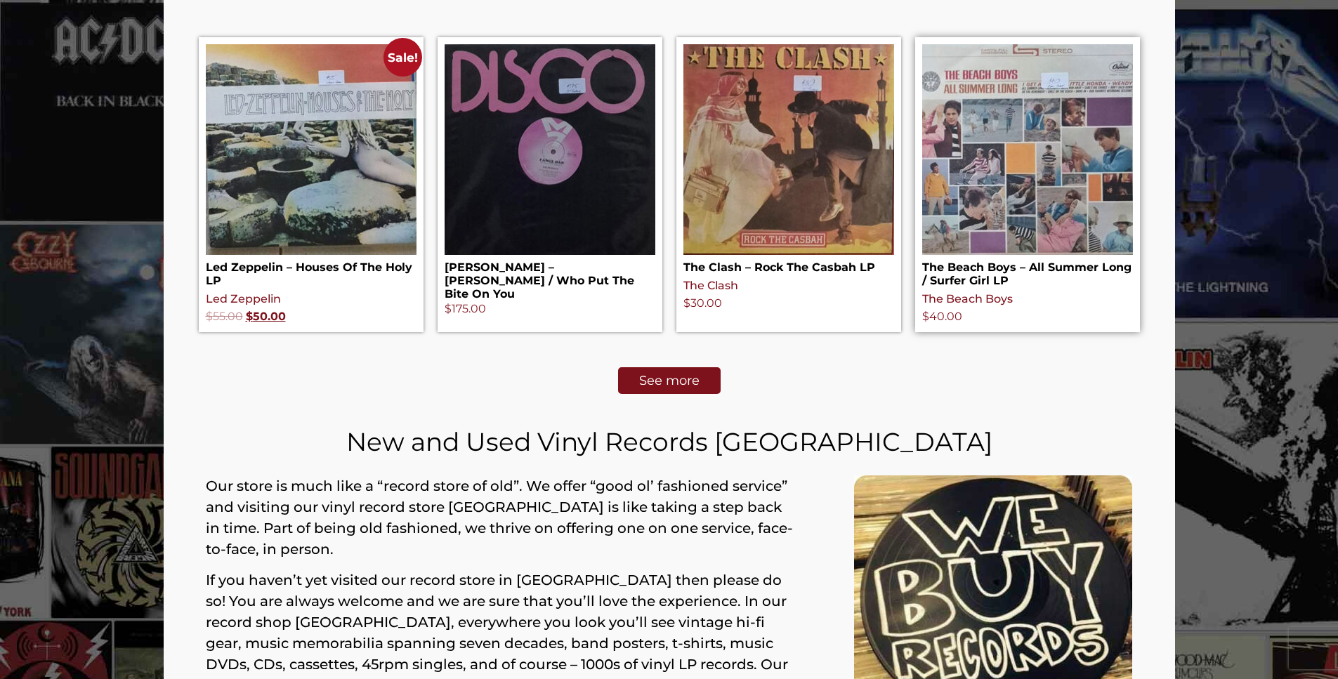
scroll to position [632, 0]
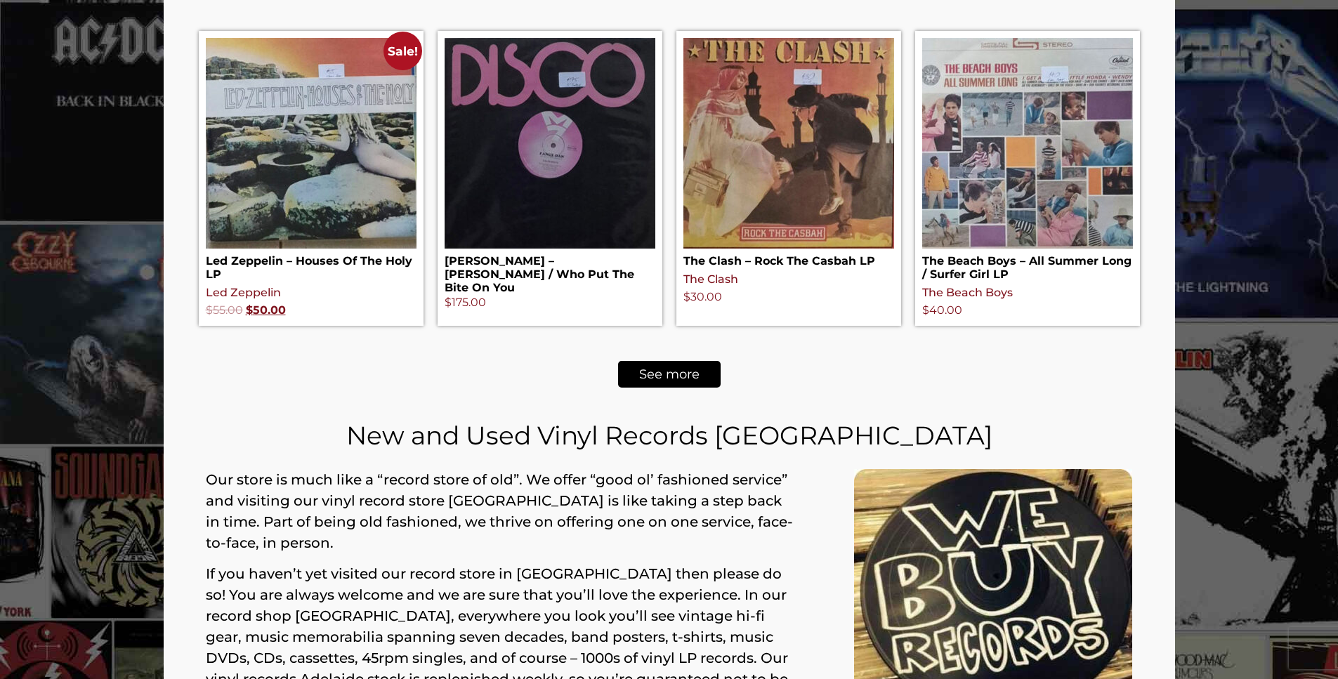
click at [665, 374] on span "See more" at bounding box center [669, 374] width 60 height 13
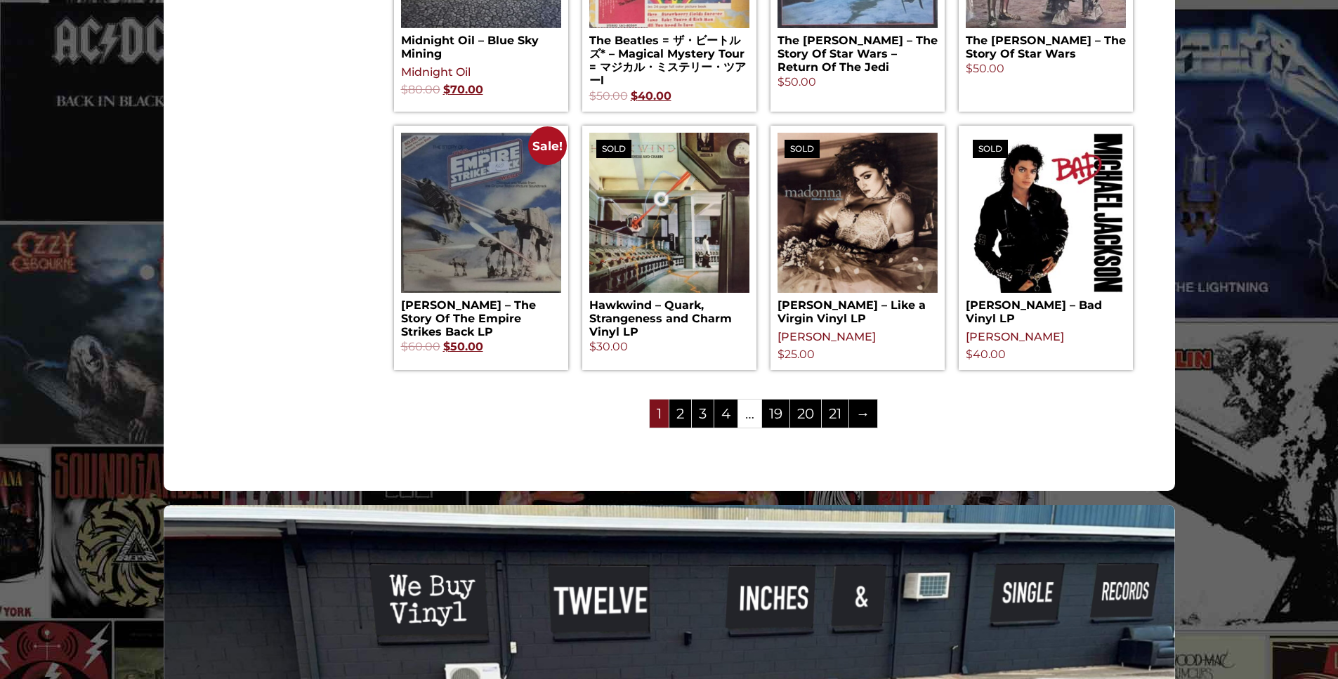
scroll to position [1528, 0]
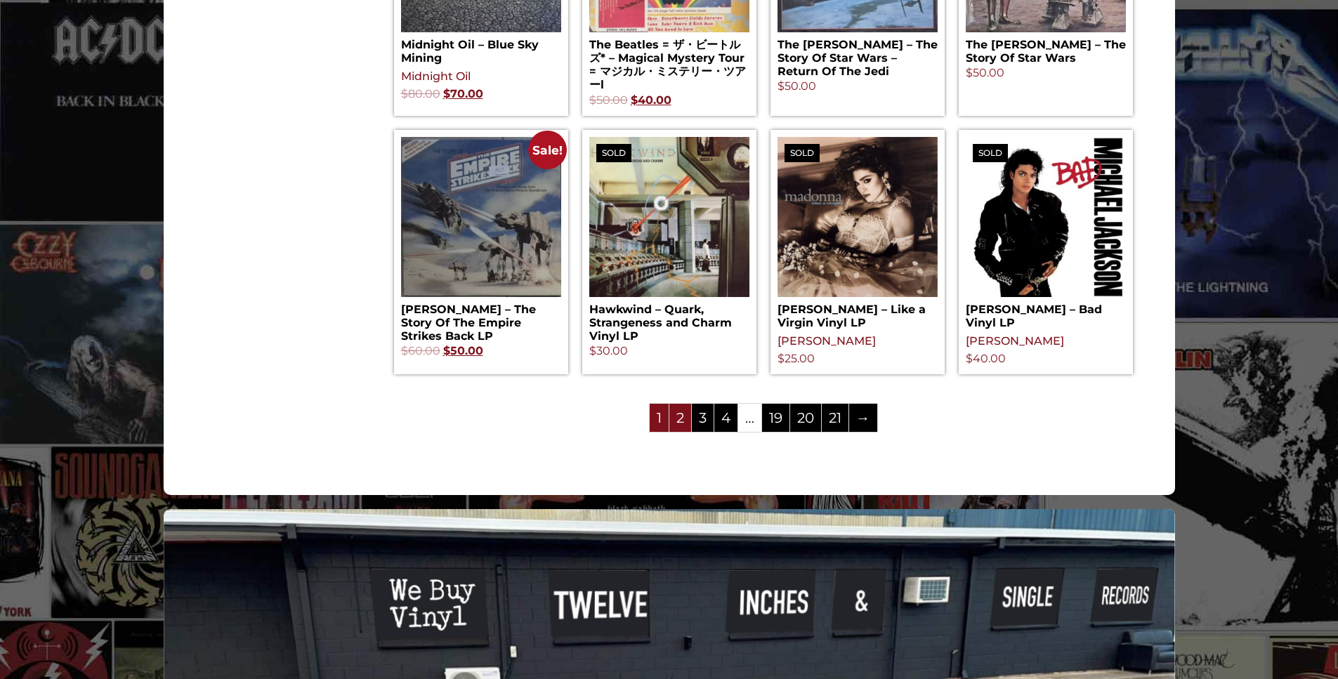
click at [676, 424] on link "2" at bounding box center [680, 418] width 22 height 28
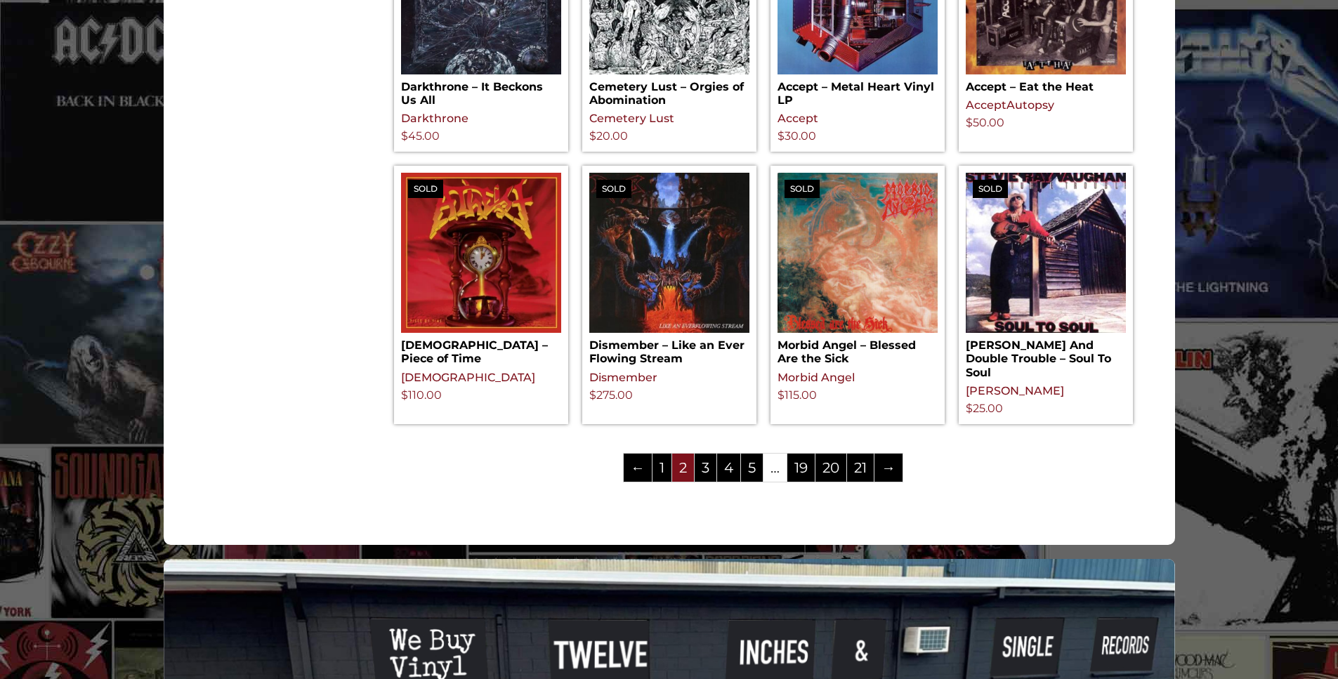
scroll to position [1422, 0]
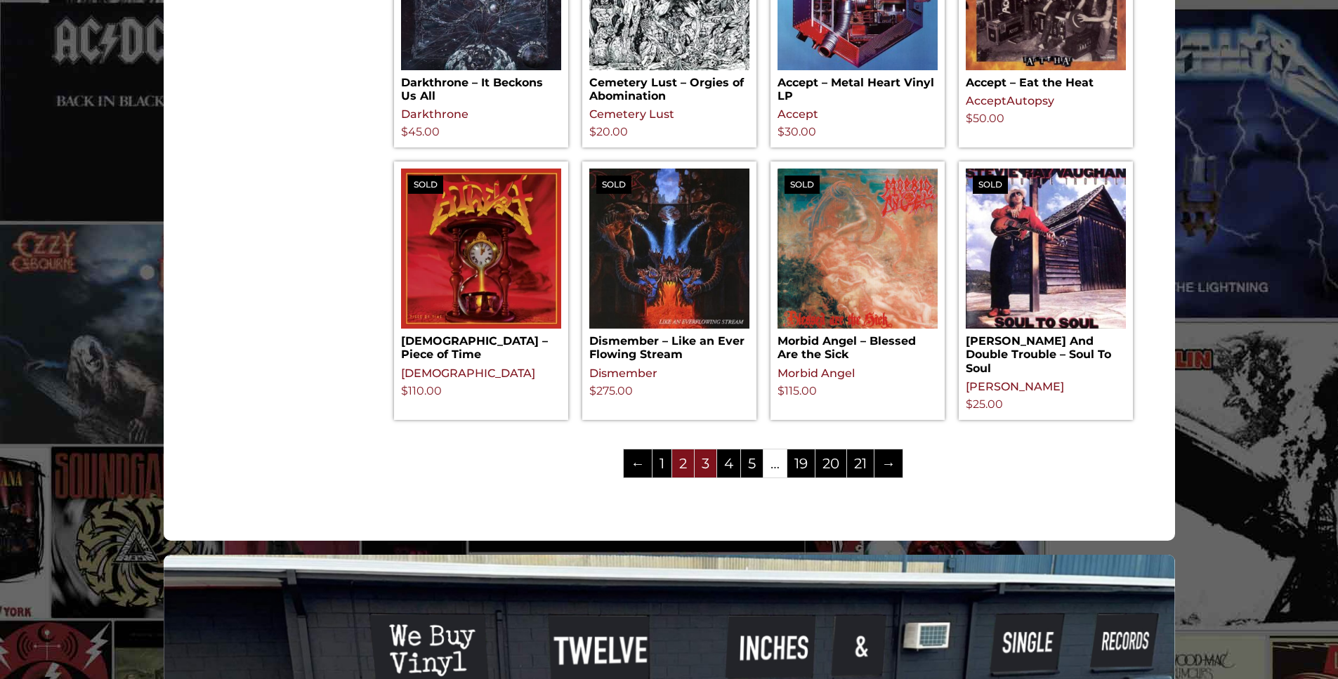
click at [703, 473] on link "3" at bounding box center [706, 464] width 22 height 28
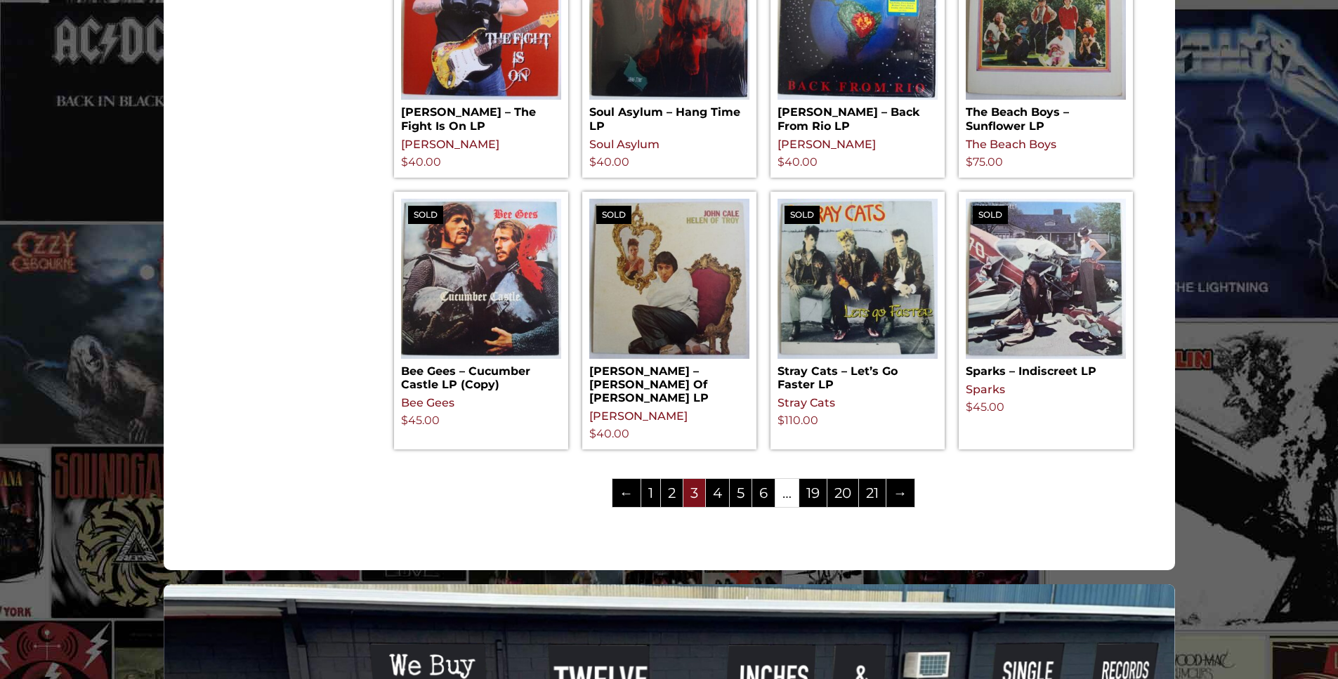
scroll to position [1457, 0]
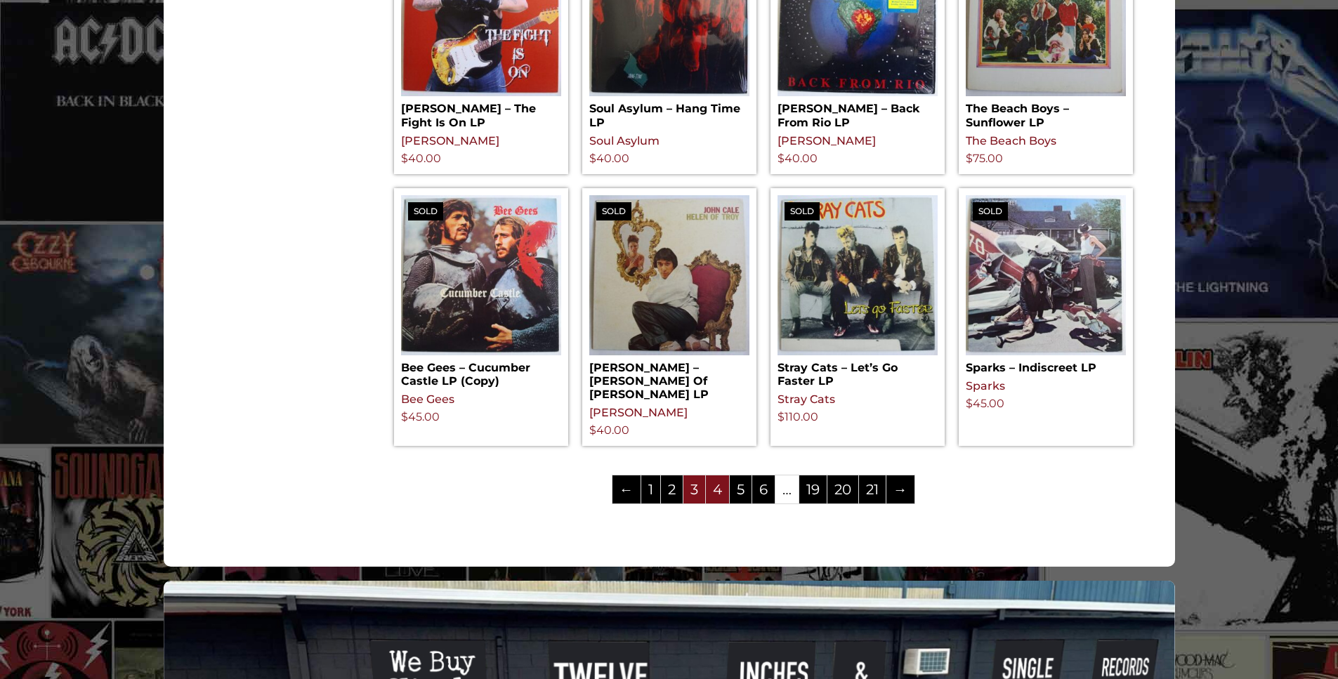
click at [711, 476] on link "4" at bounding box center [717, 490] width 23 height 28
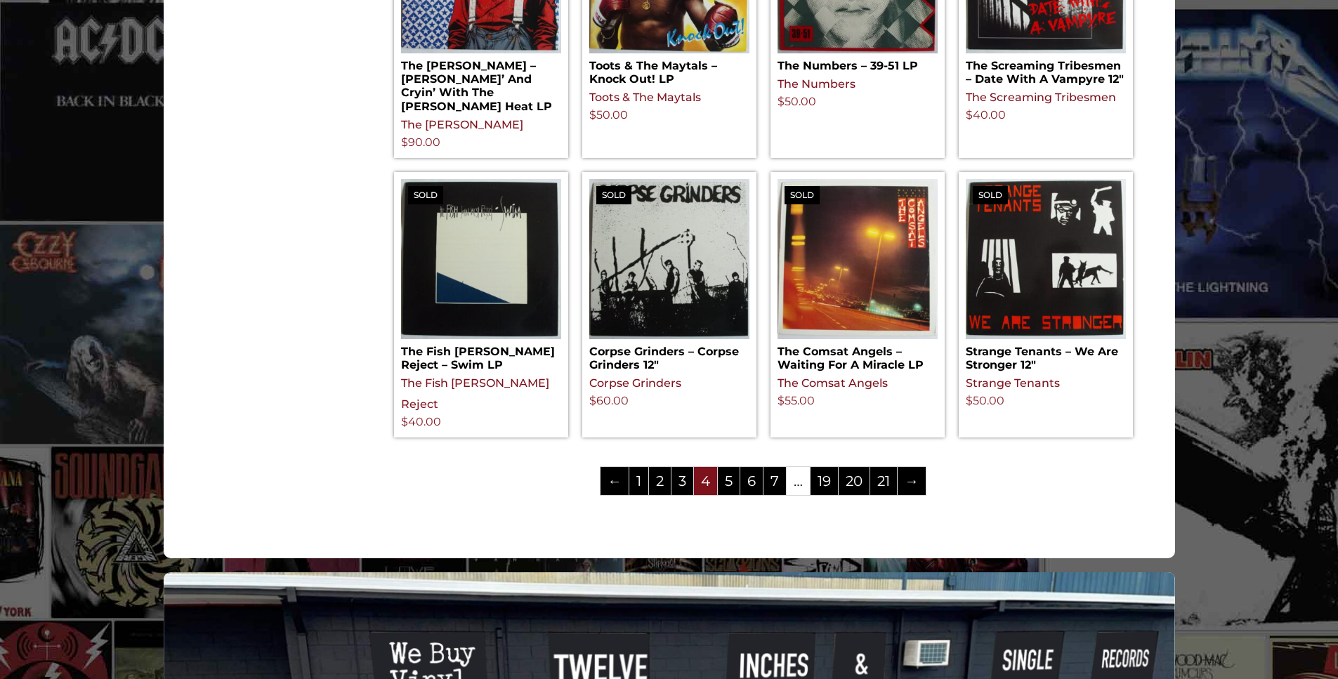
scroll to position [1545, 0]
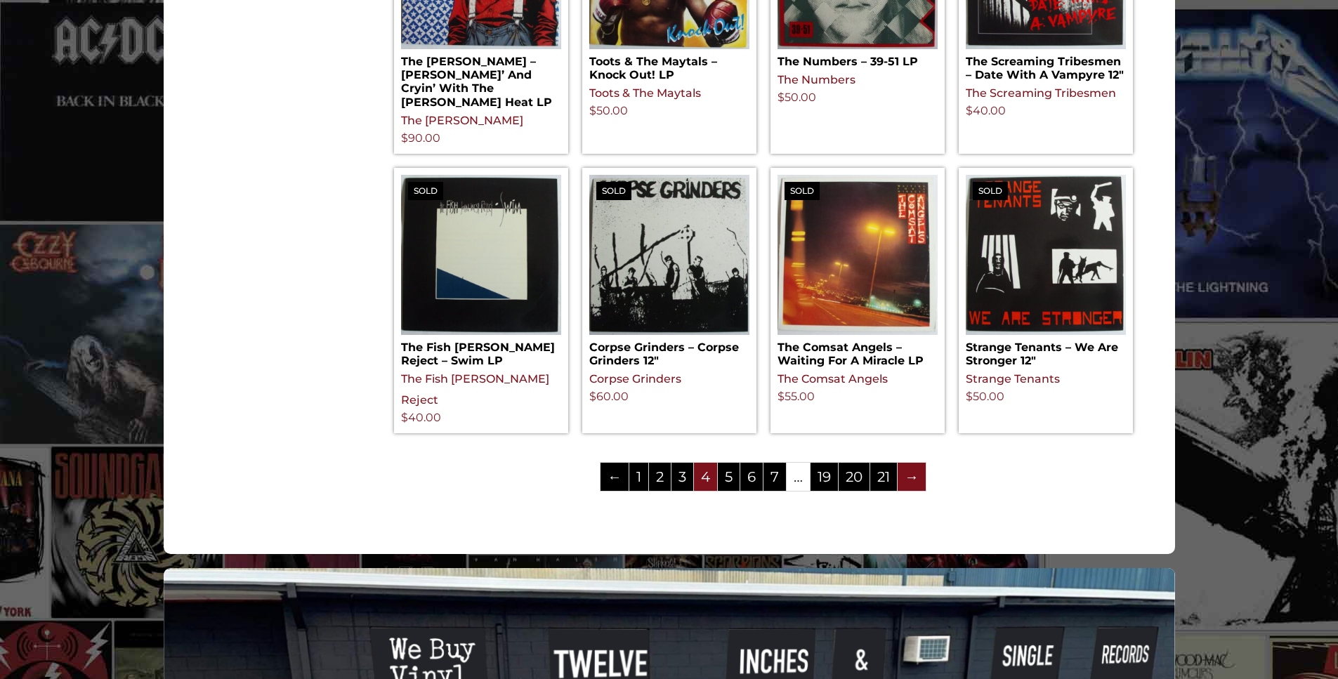
click at [905, 463] on link "→" at bounding box center [912, 477] width 28 height 28
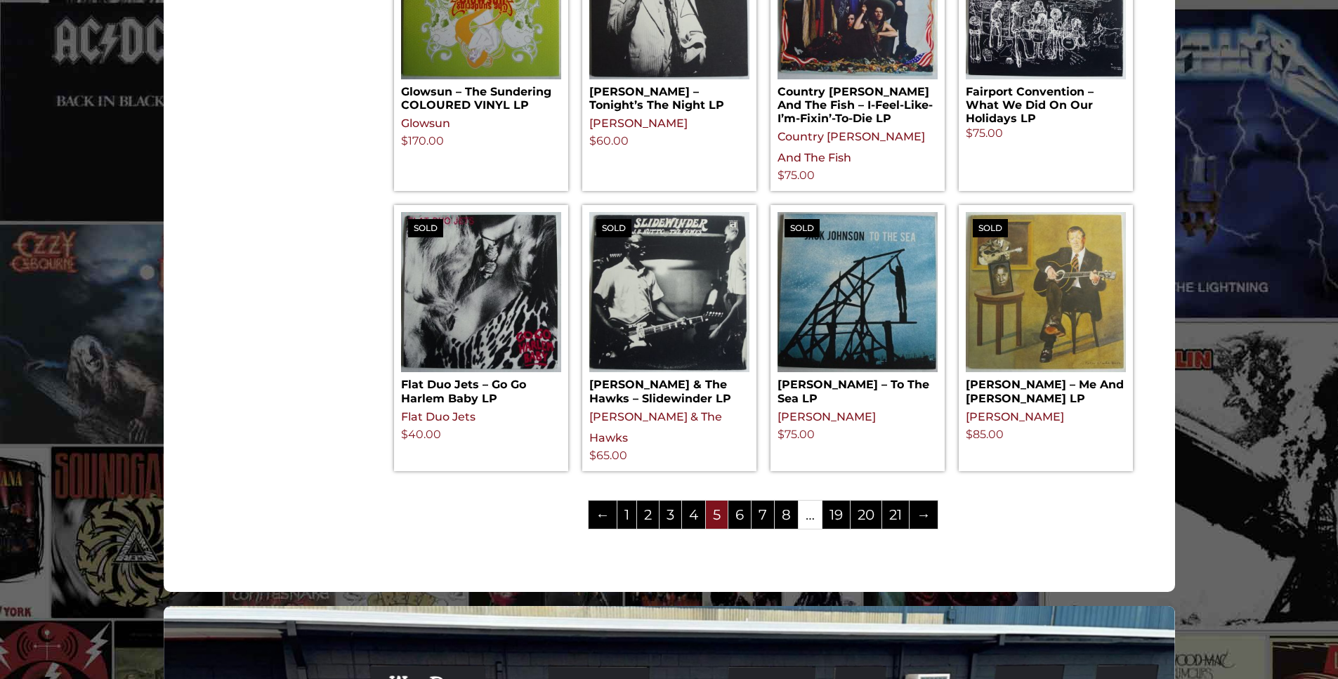
scroll to position [1545, 0]
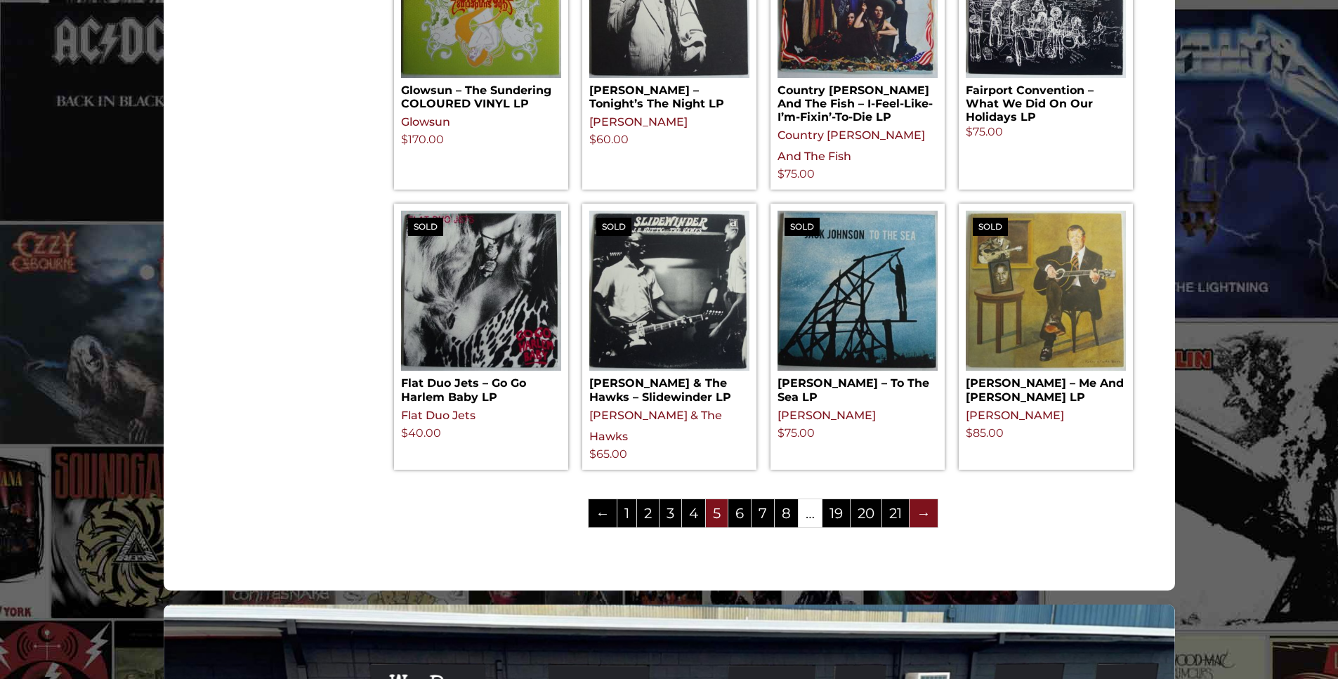
click at [929, 499] on link "→" at bounding box center [924, 513] width 28 height 28
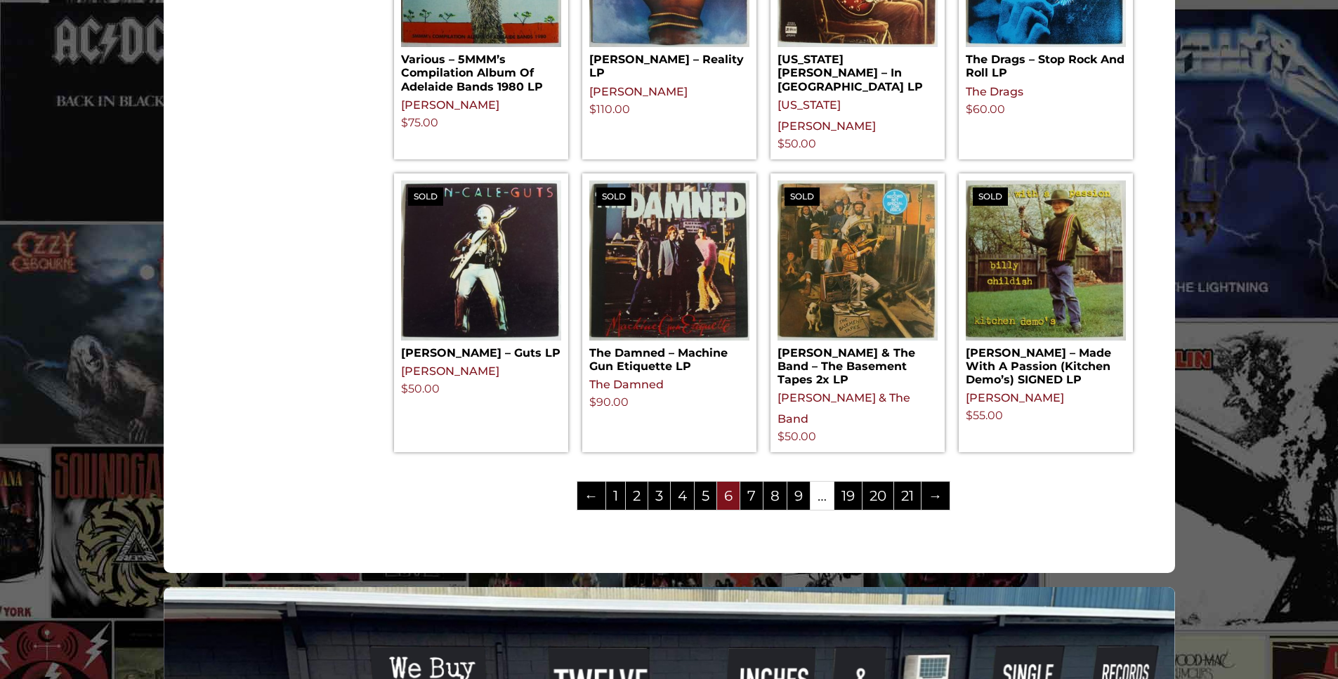
scroll to position [1510, 0]
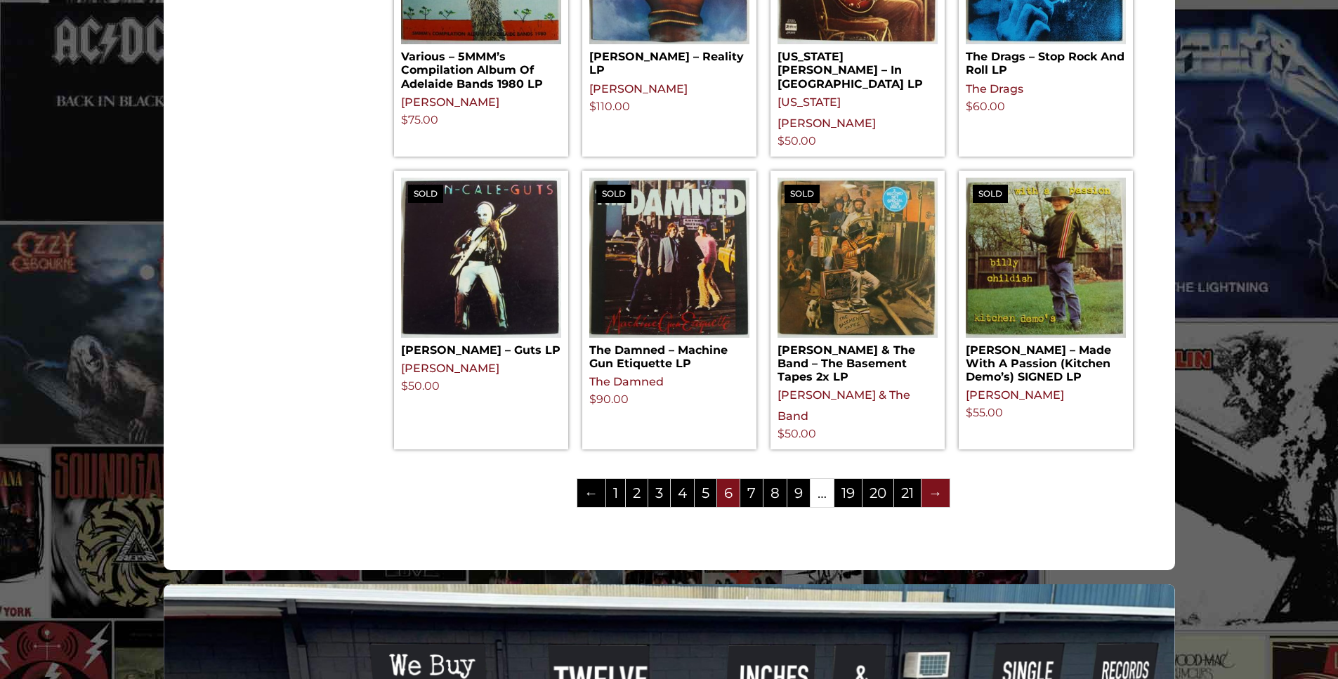
click at [935, 479] on link "→" at bounding box center [936, 493] width 28 height 28
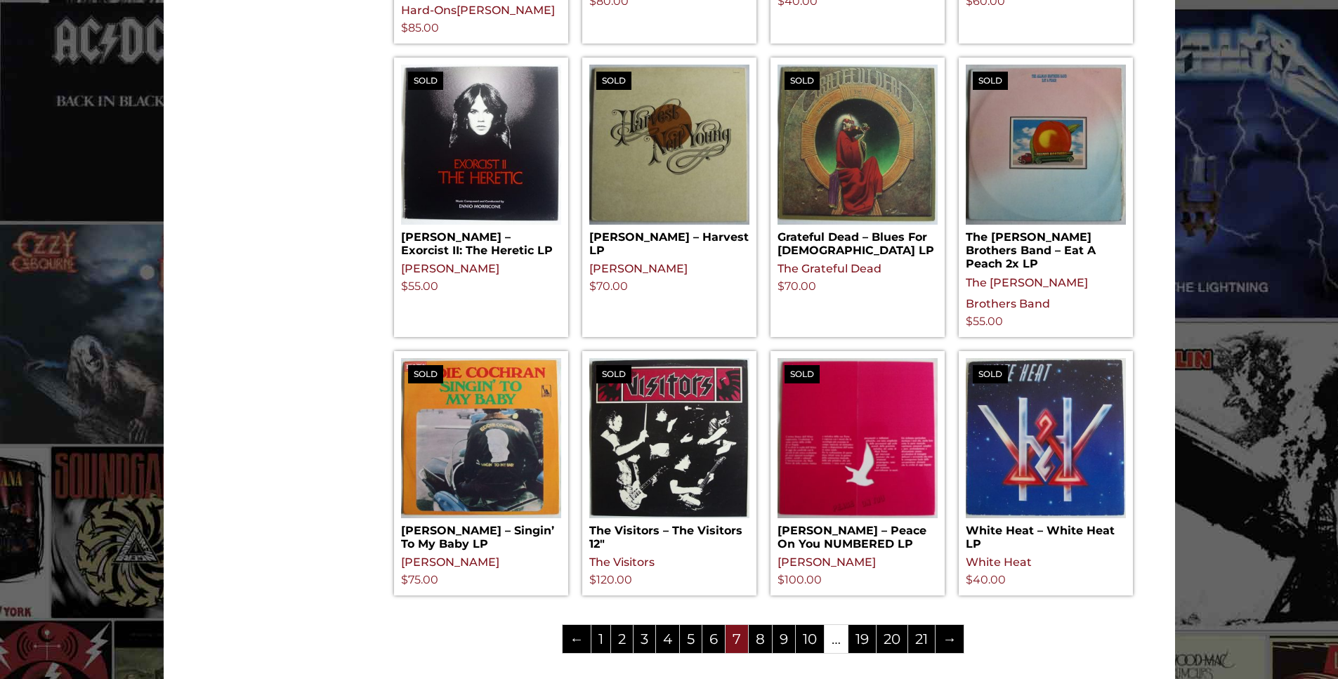
scroll to position [1563, 0]
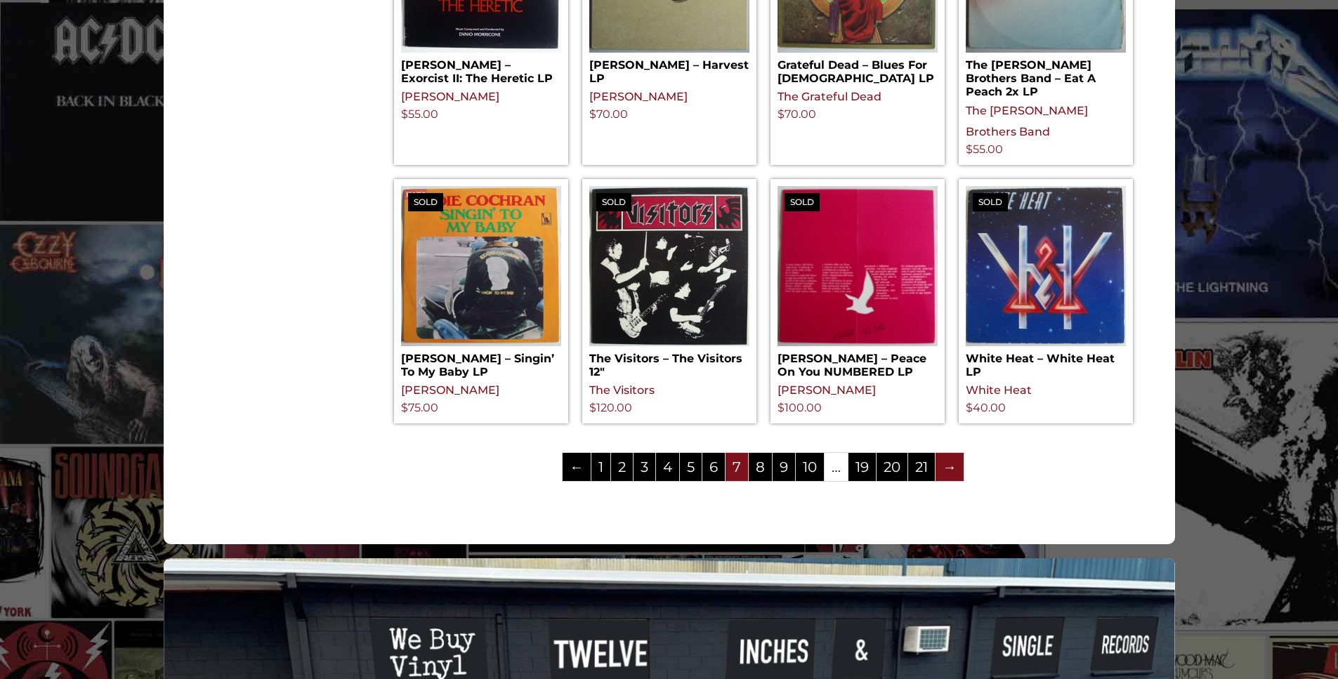
click at [955, 453] on link "→" at bounding box center [950, 467] width 28 height 28
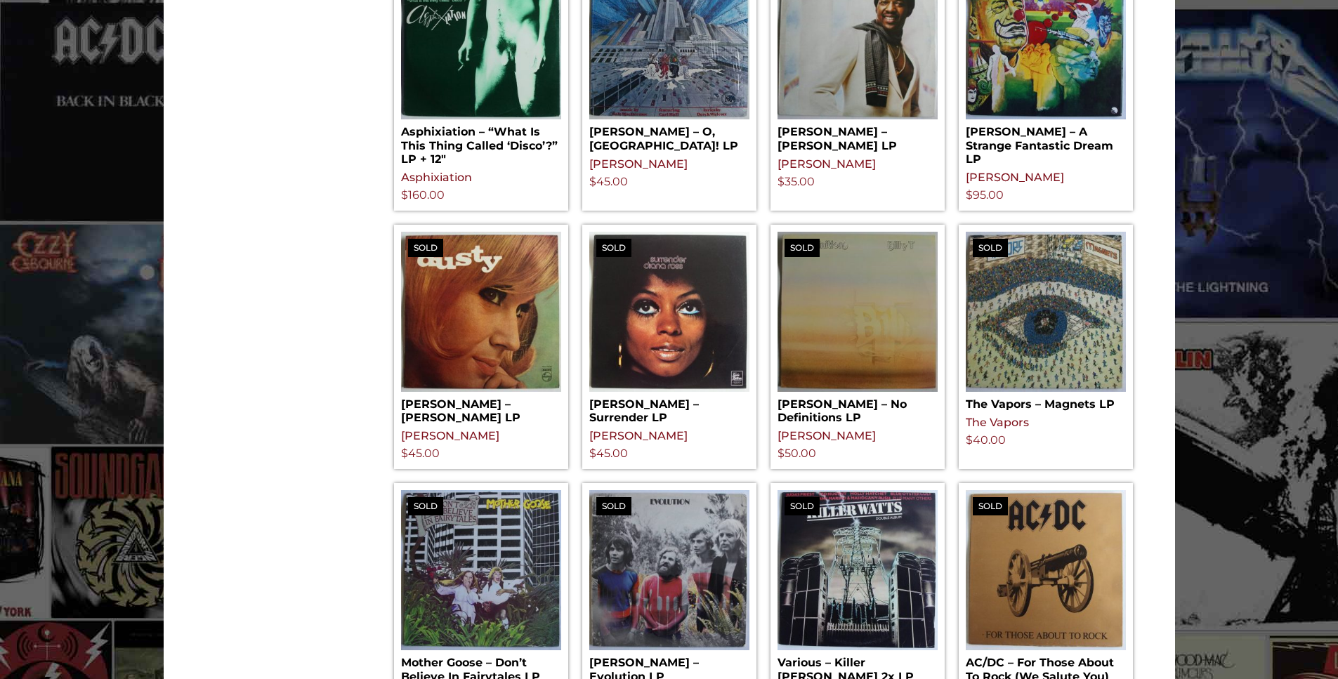
scroll to position [1457, 0]
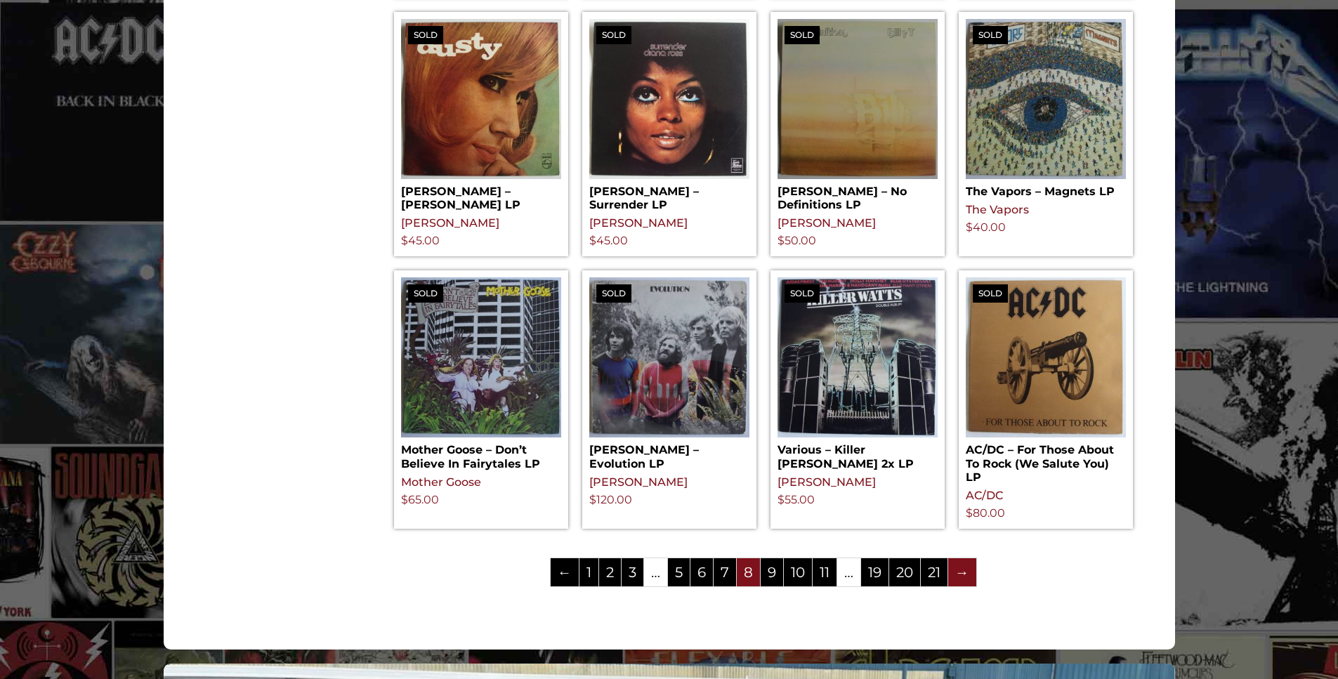
click at [961, 558] on link "→" at bounding box center [962, 572] width 28 height 28
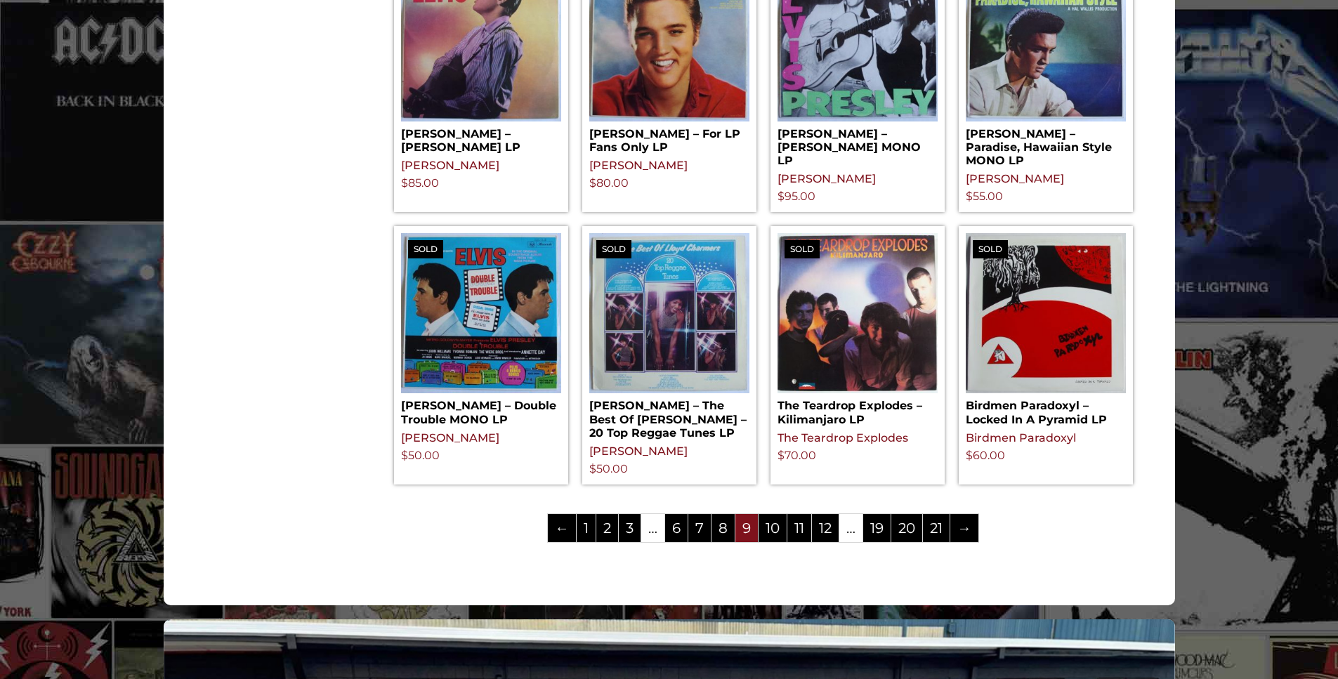
scroll to position [1440, 0]
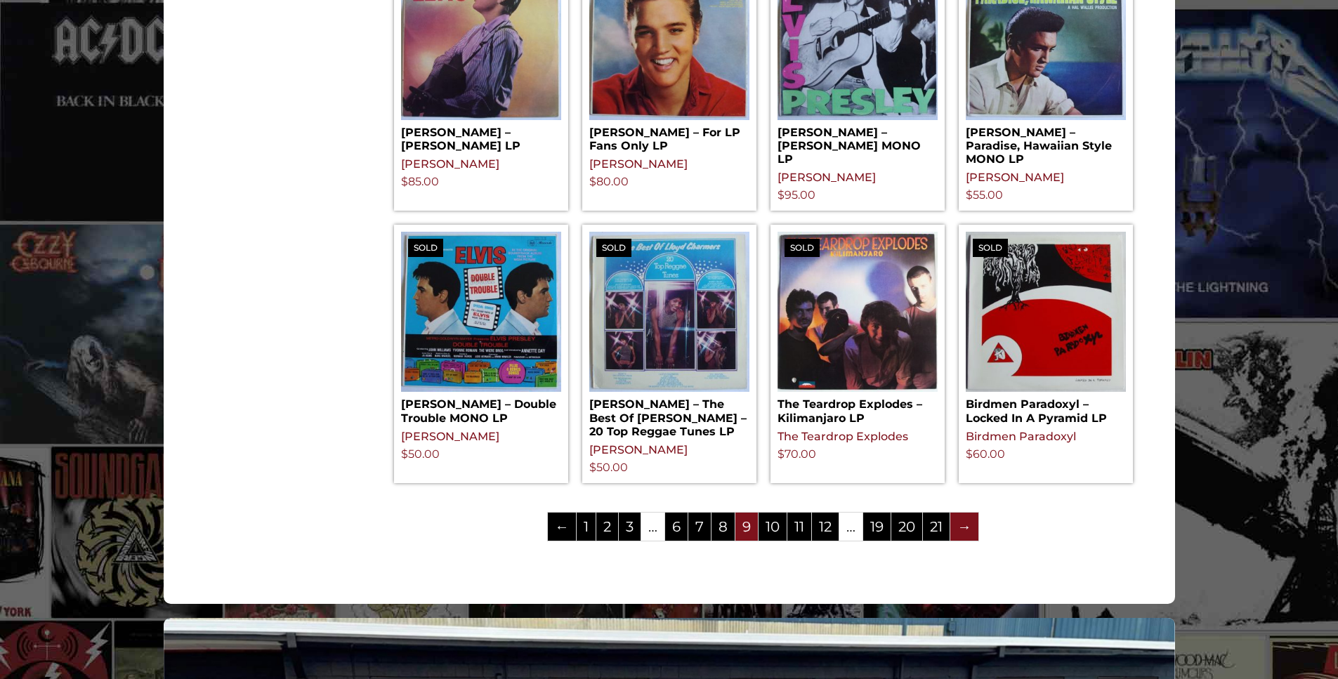
click at [963, 513] on link "→" at bounding box center [964, 527] width 28 height 28
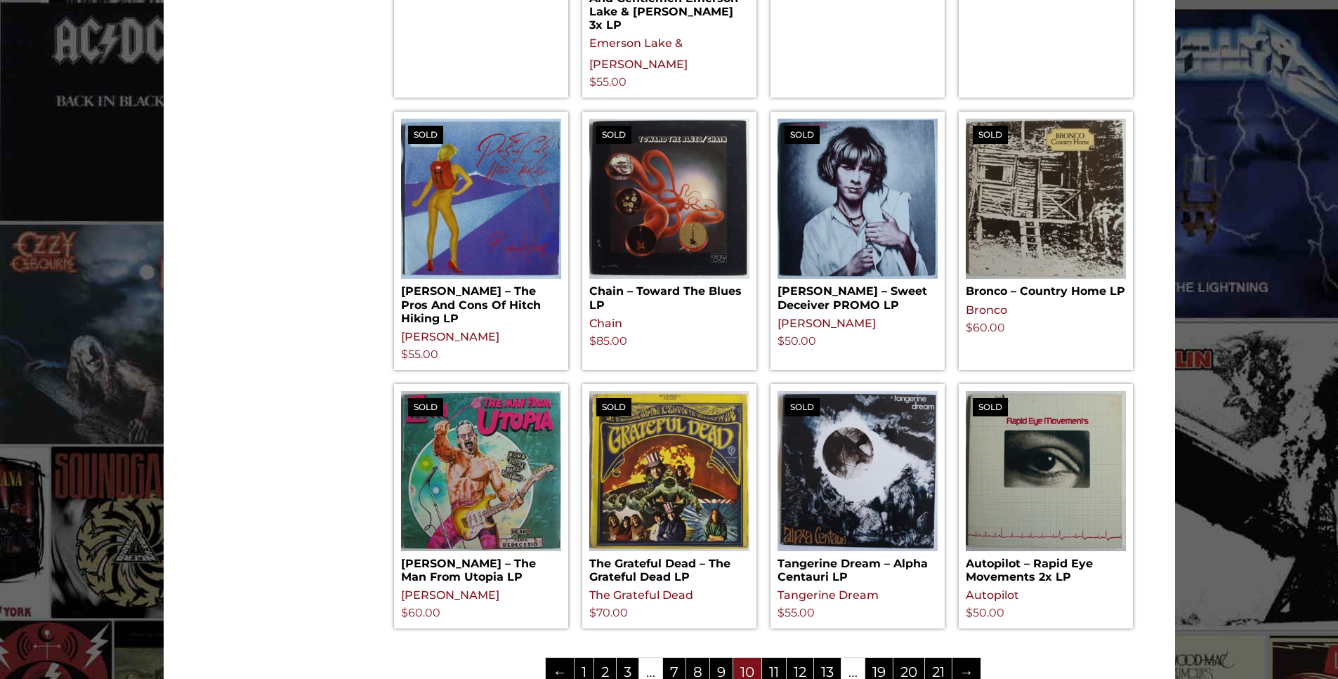
scroll to position [1387, 0]
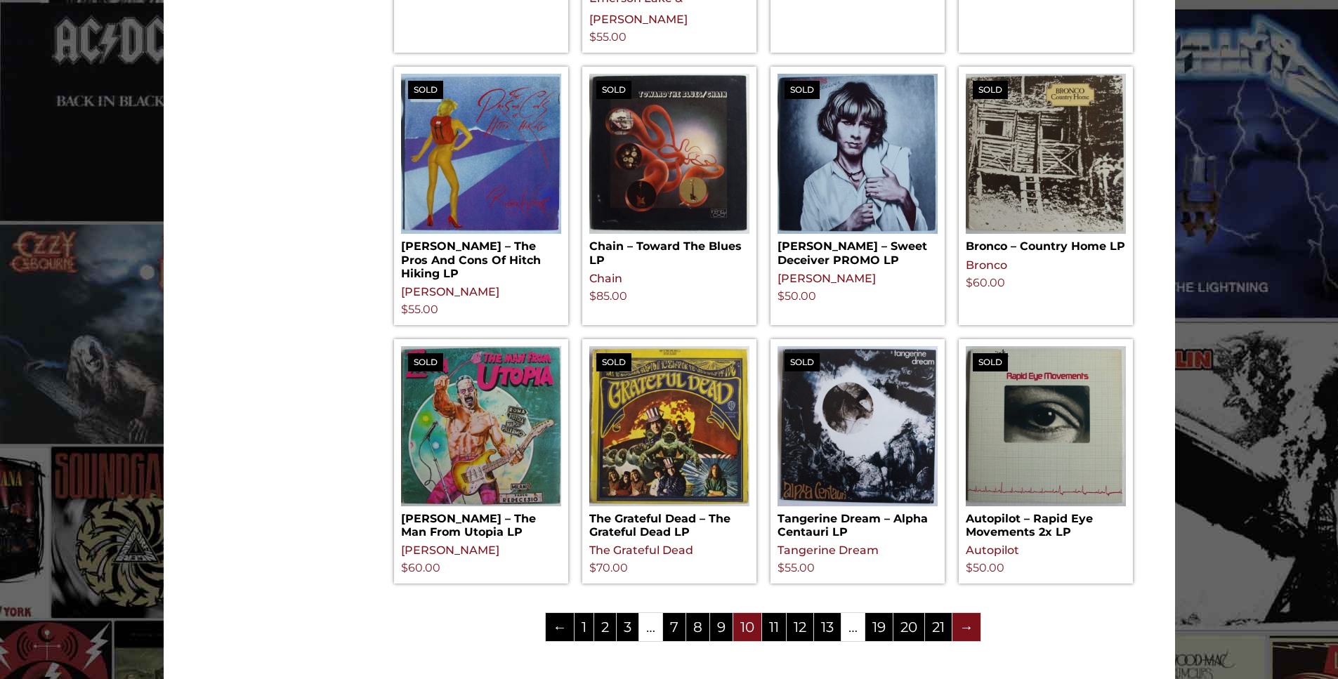
click at [973, 613] on link "→" at bounding box center [966, 627] width 28 height 28
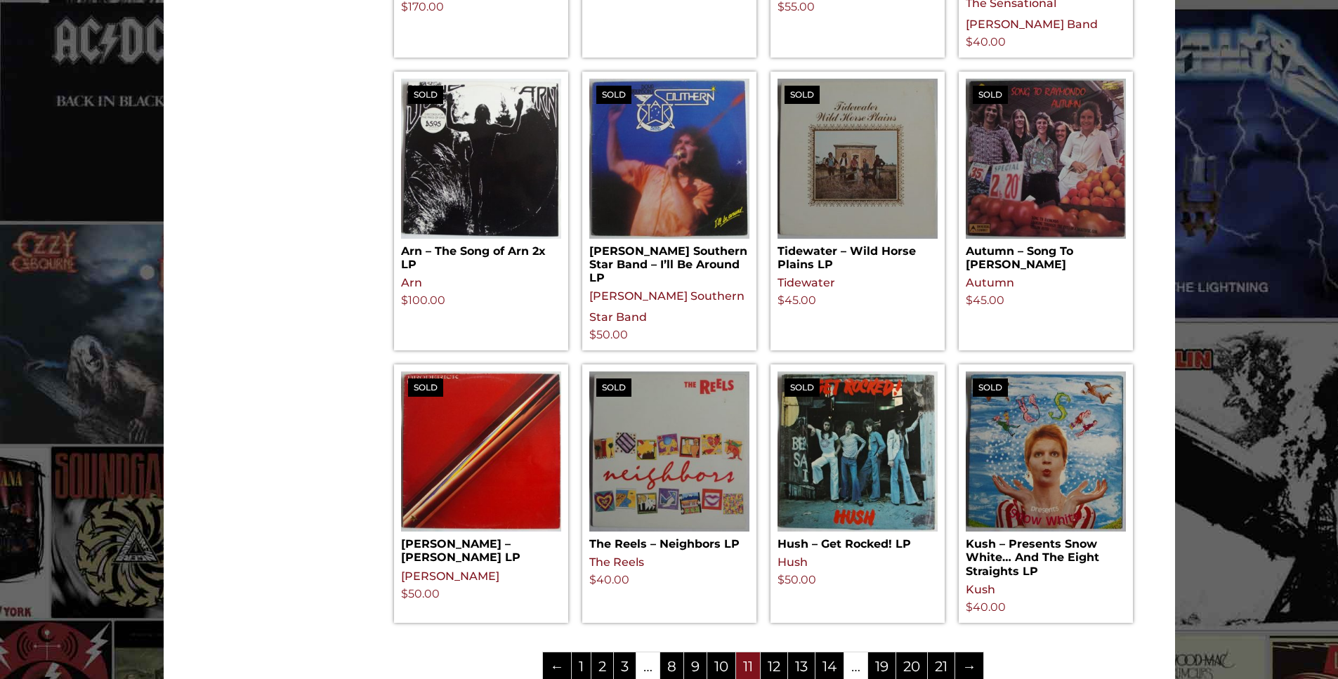
scroll to position [1528, 0]
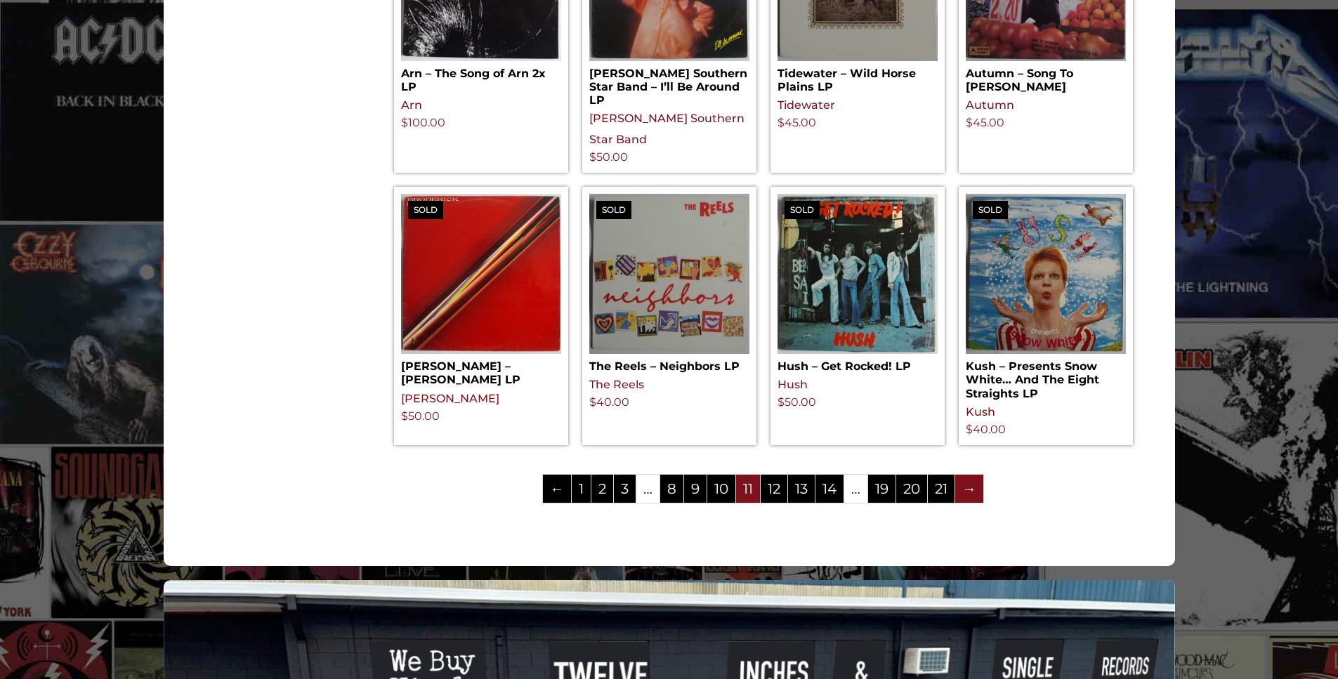
click at [966, 490] on link "→" at bounding box center [969, 489] width 28 height 28
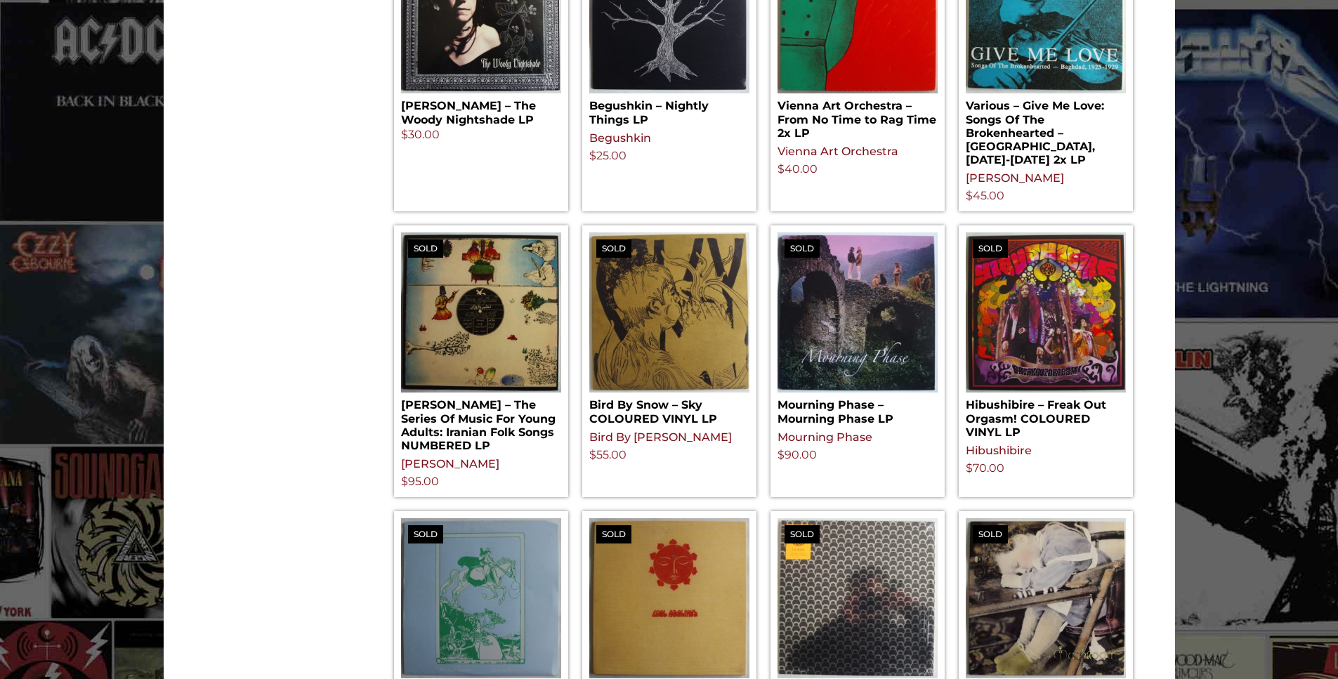
scroll to position [1528, 0]
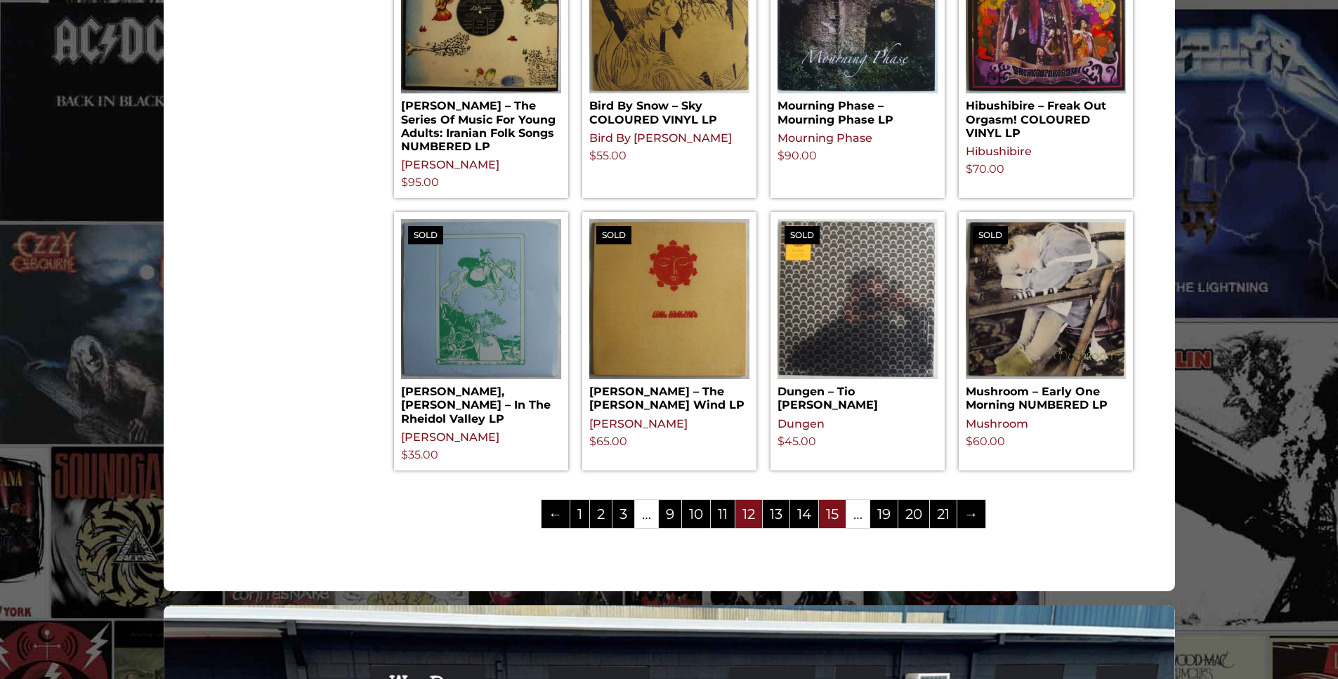
click at [836, 500] on link "15" at bounding box center [832, 514] width 27 height 28
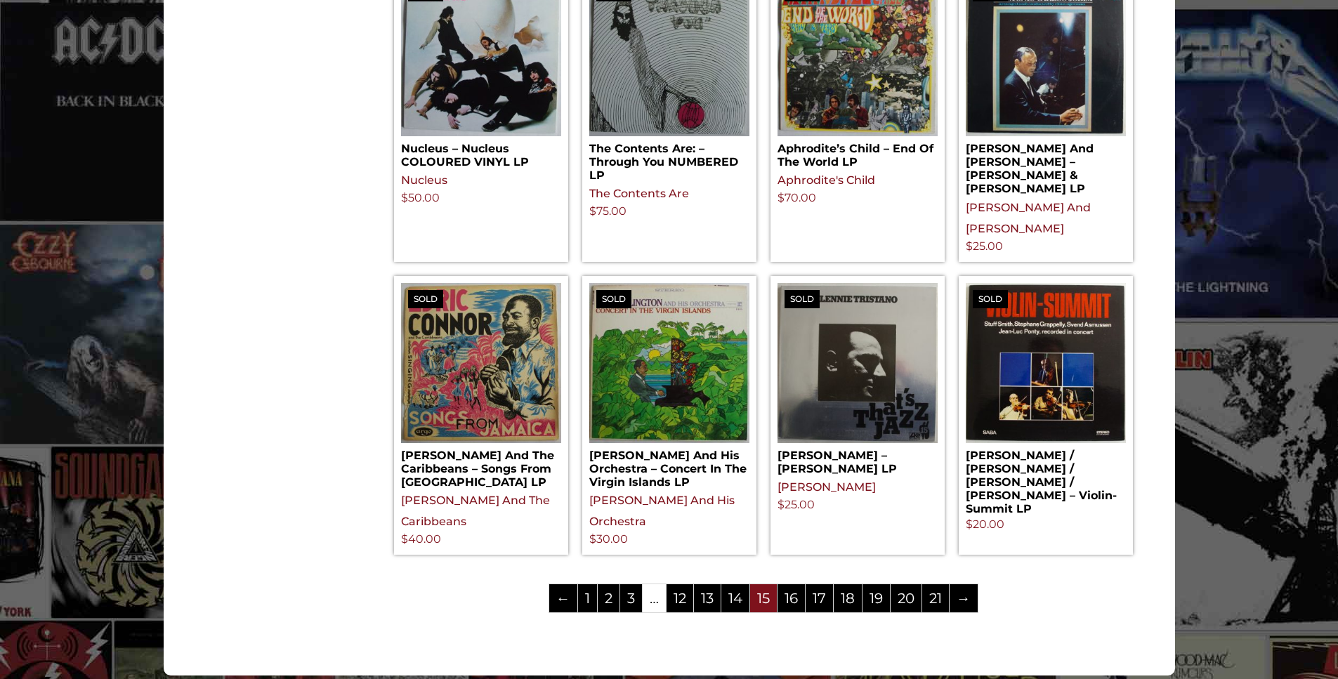
scroll to position [1528, 0]
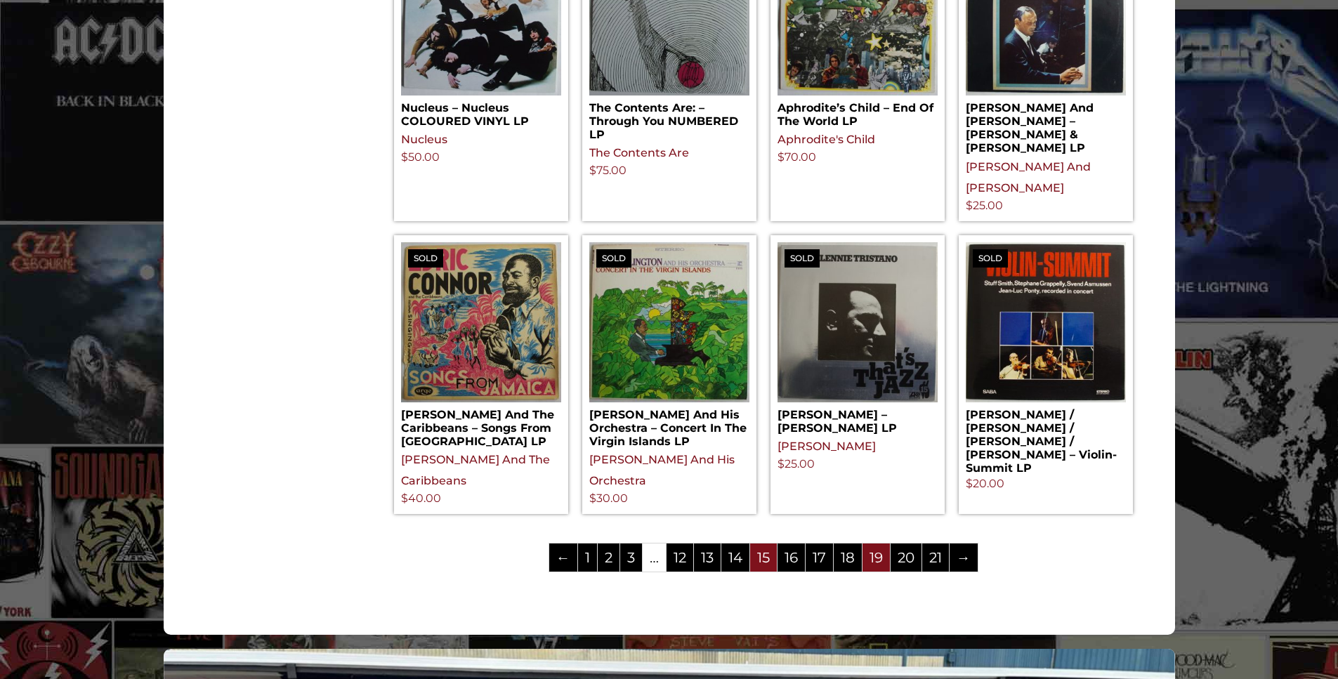
click at [875, 544] on link "19" at bounding box center [876, 558] width 27 height 28
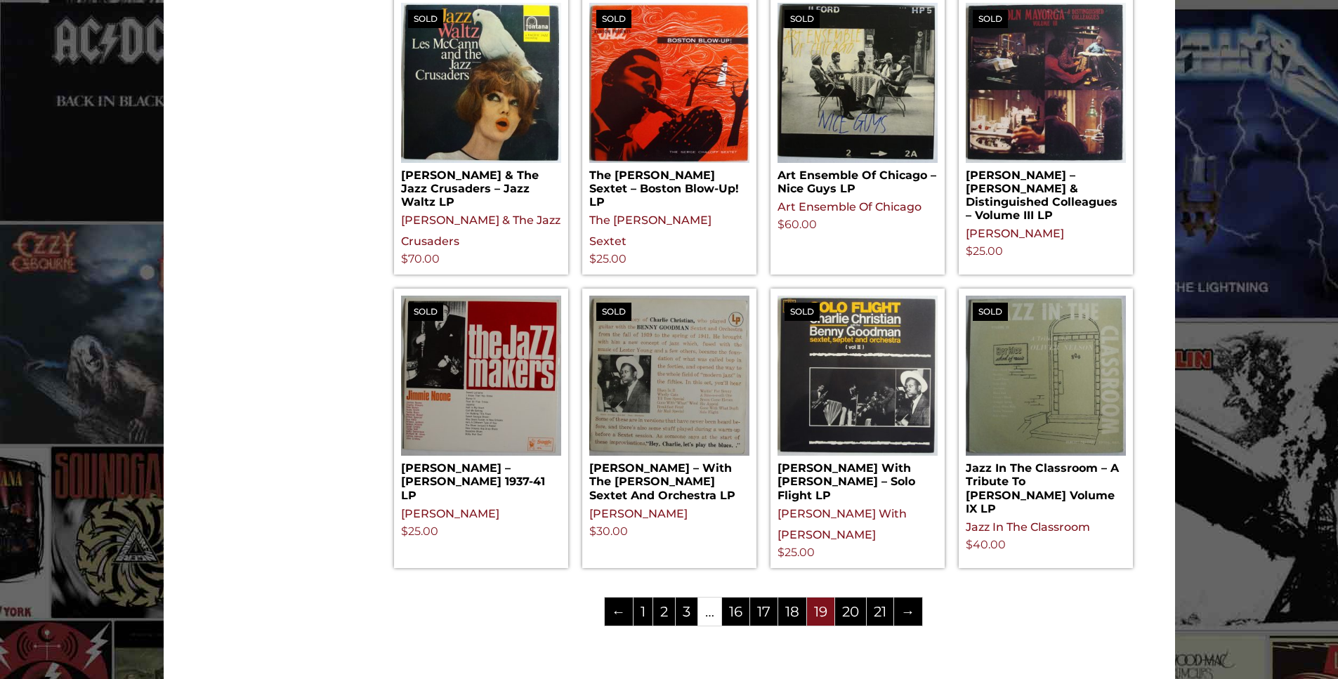
scroll to position [1493, 0]
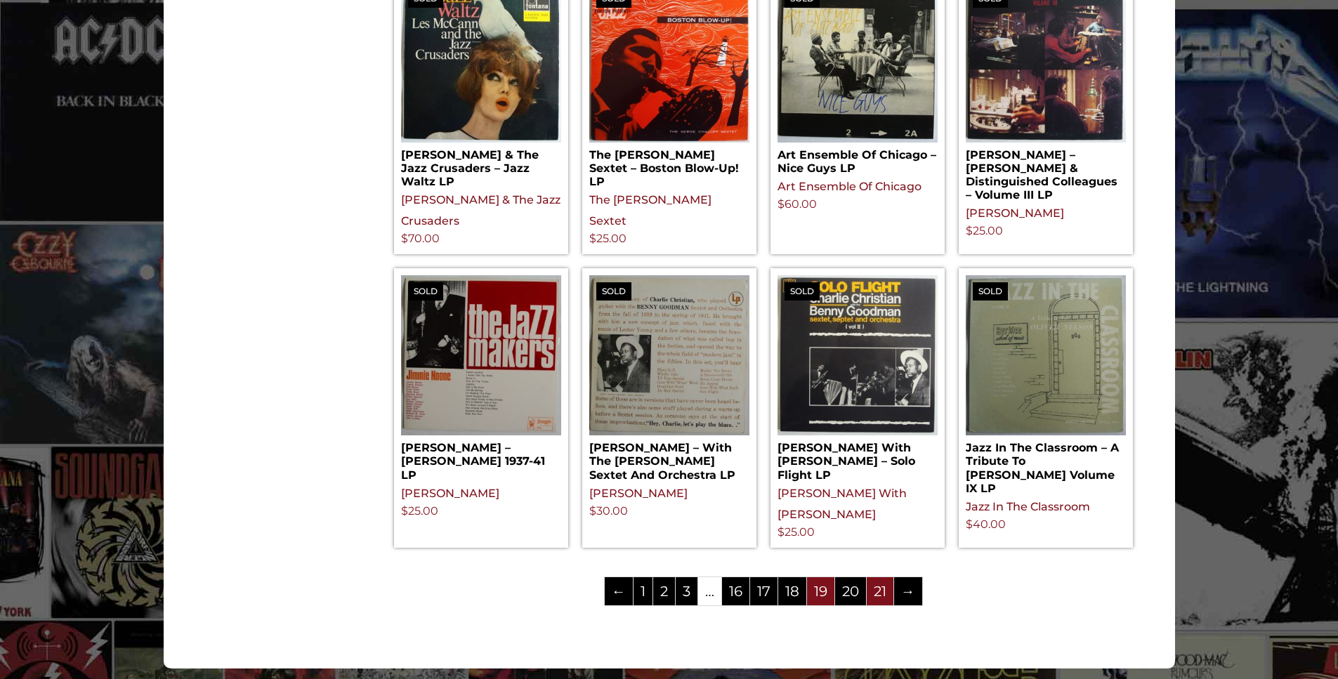
click at [883, 577] on link "21" at bounding box center [880, 591] width 27 height 28
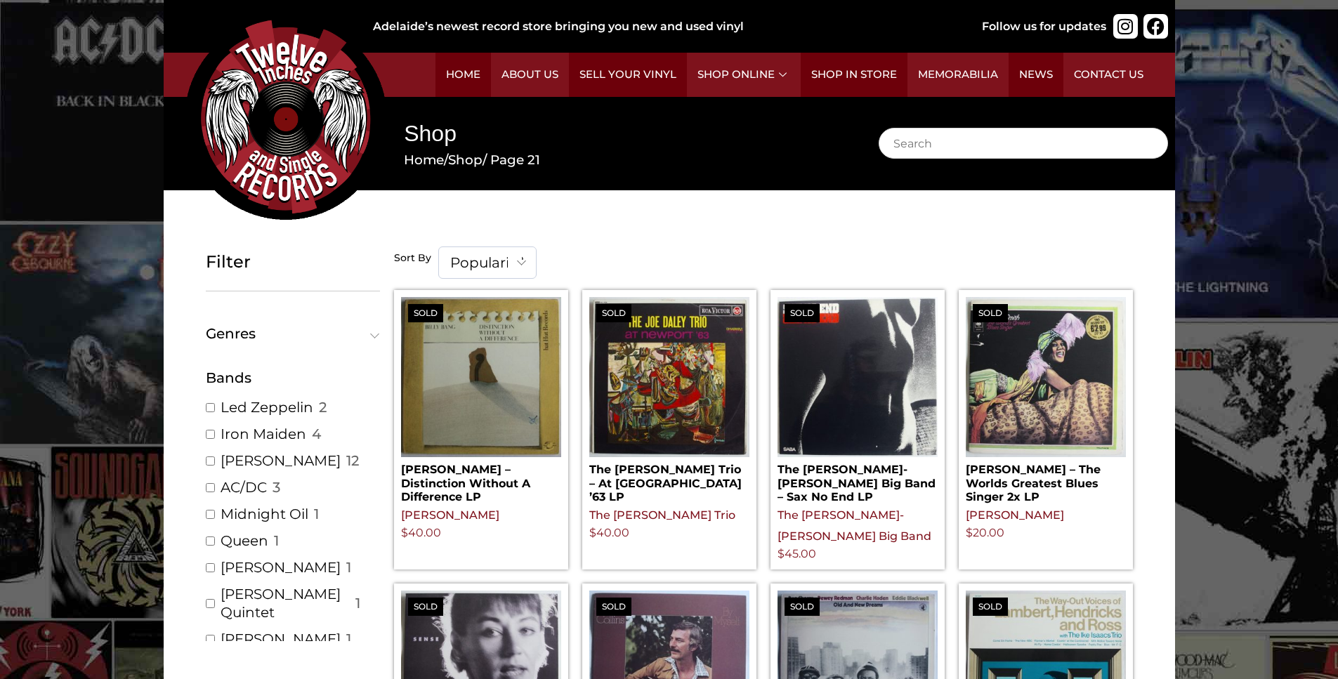
click at [372, 334] on span at bounding box center [374, 333] width 9 height 9
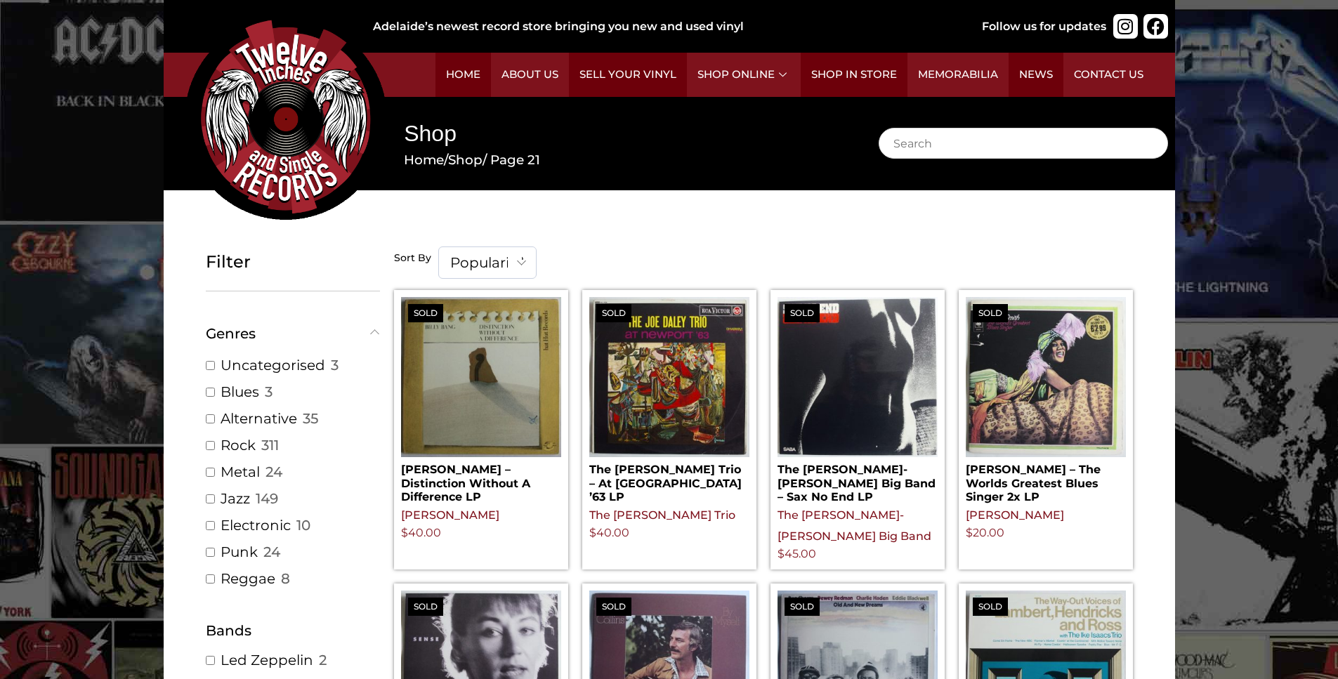
click at [211, 445] on input "Rock ( 311 )" at bounding box center [210, 445] width 9 height 9
checkbox input "true"
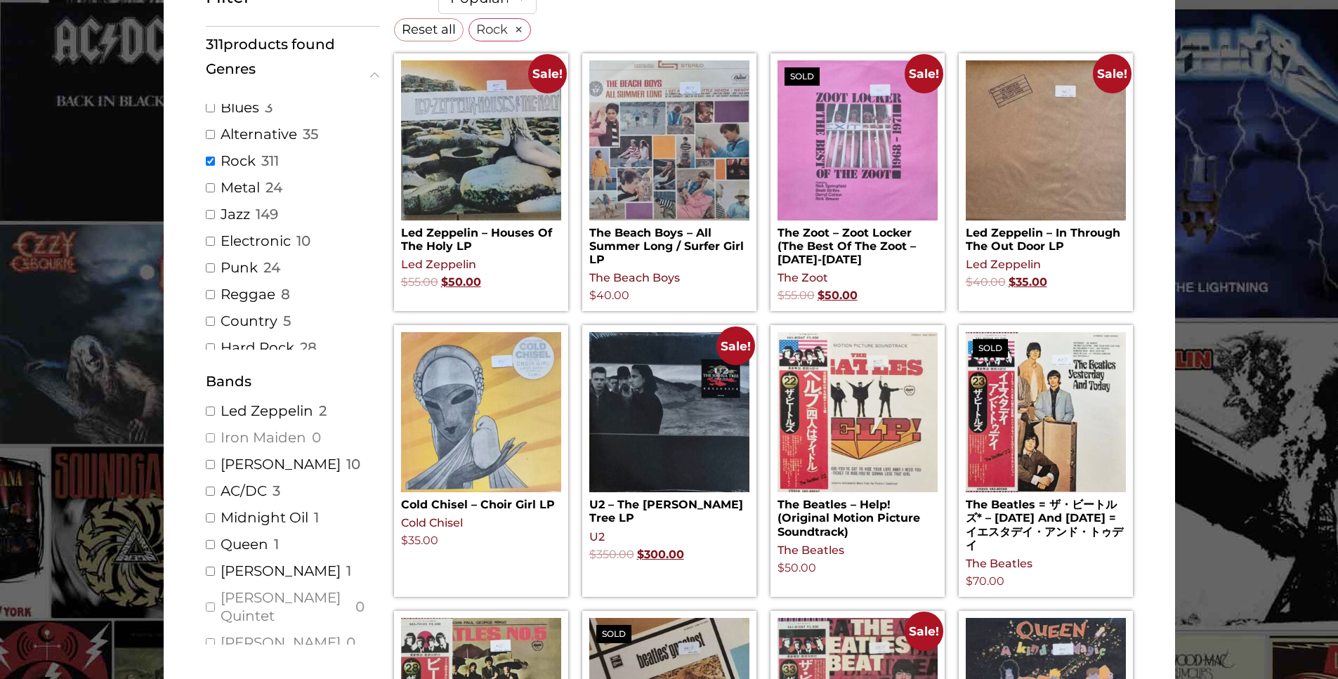
scroll to position [263, 0]
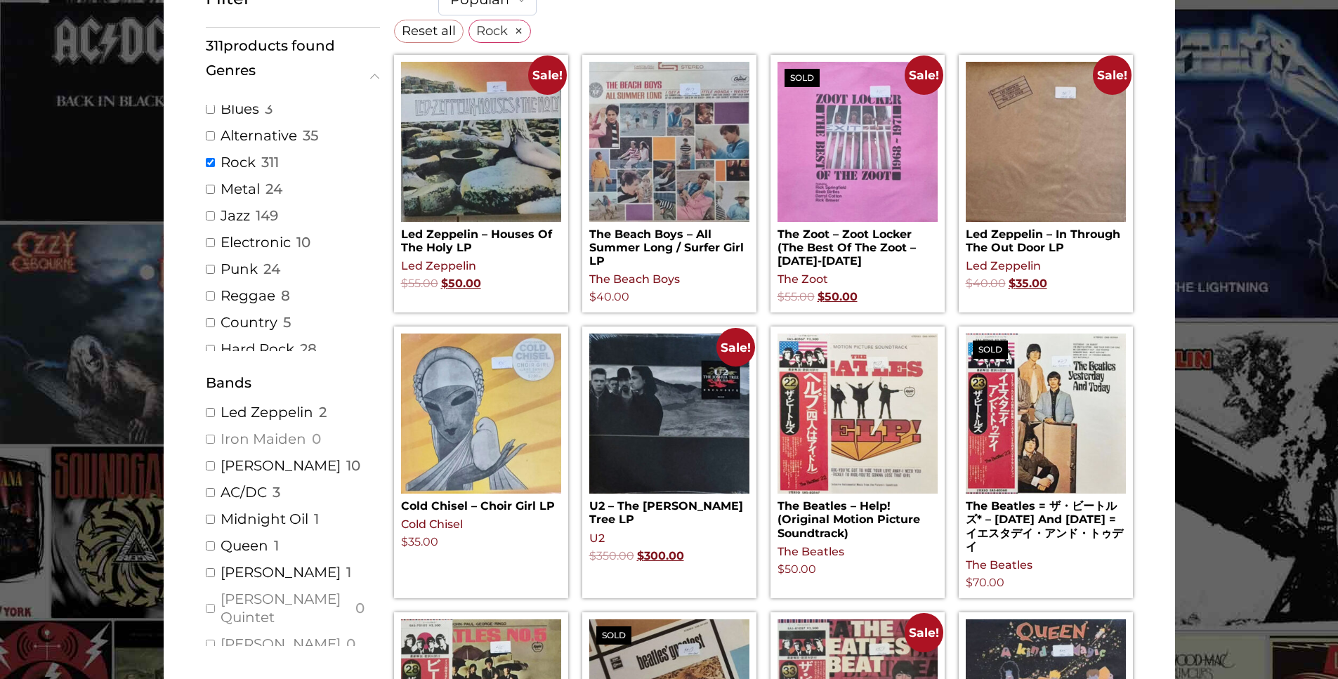
click at [208, 468] on input "[PERSON_NAME] ( 10 )" at bounding box center [210, 465] width 9 height 9
checkbox input "true"
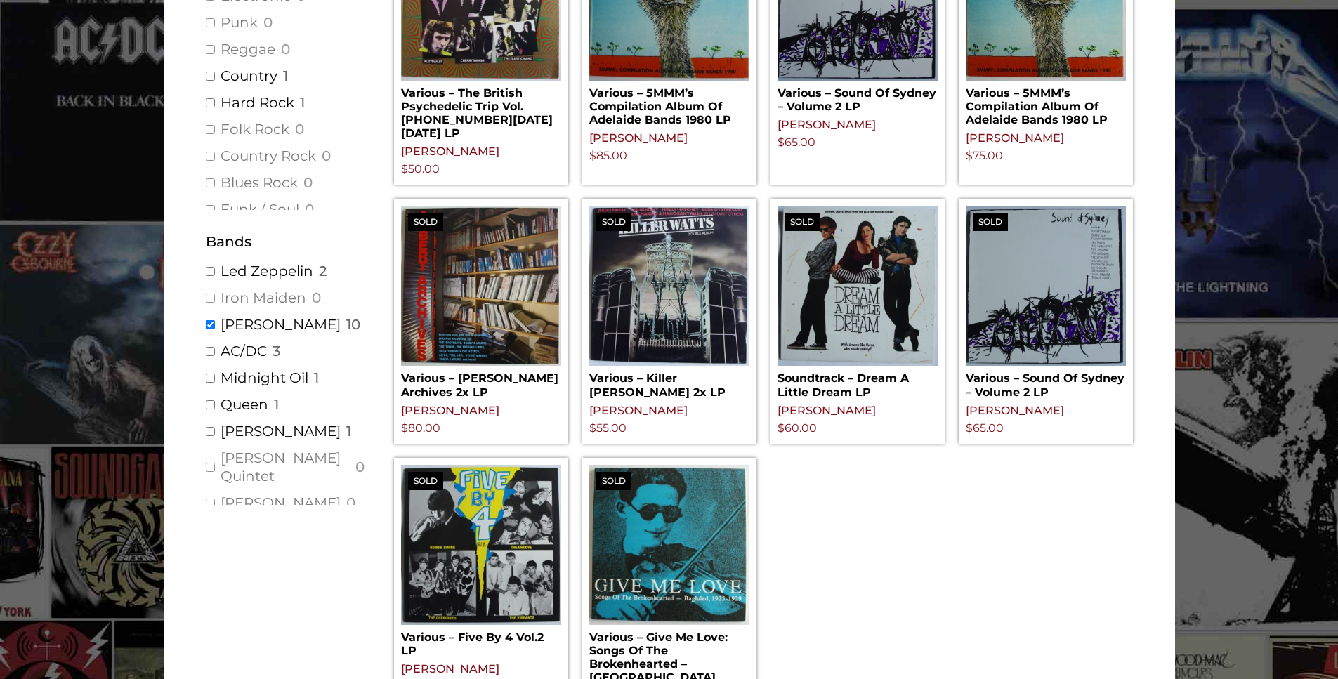
scroll to position [404, 0]
click at [209, 325] on input "Various Artist ( 10 )" at bounding box center [210, 325] width 9 height 9
checkbox input "false"
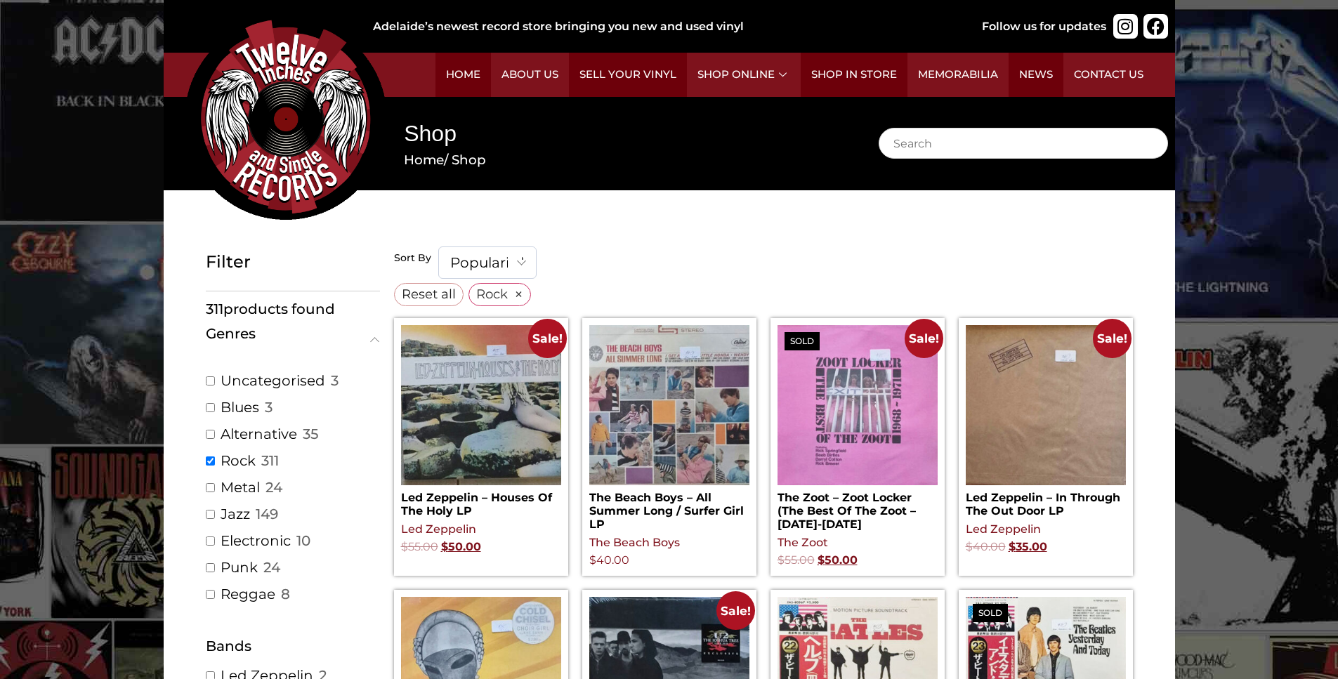
click at [431, 291] on span "Reset all" at bounding box center [429, 293] width 54 height 19
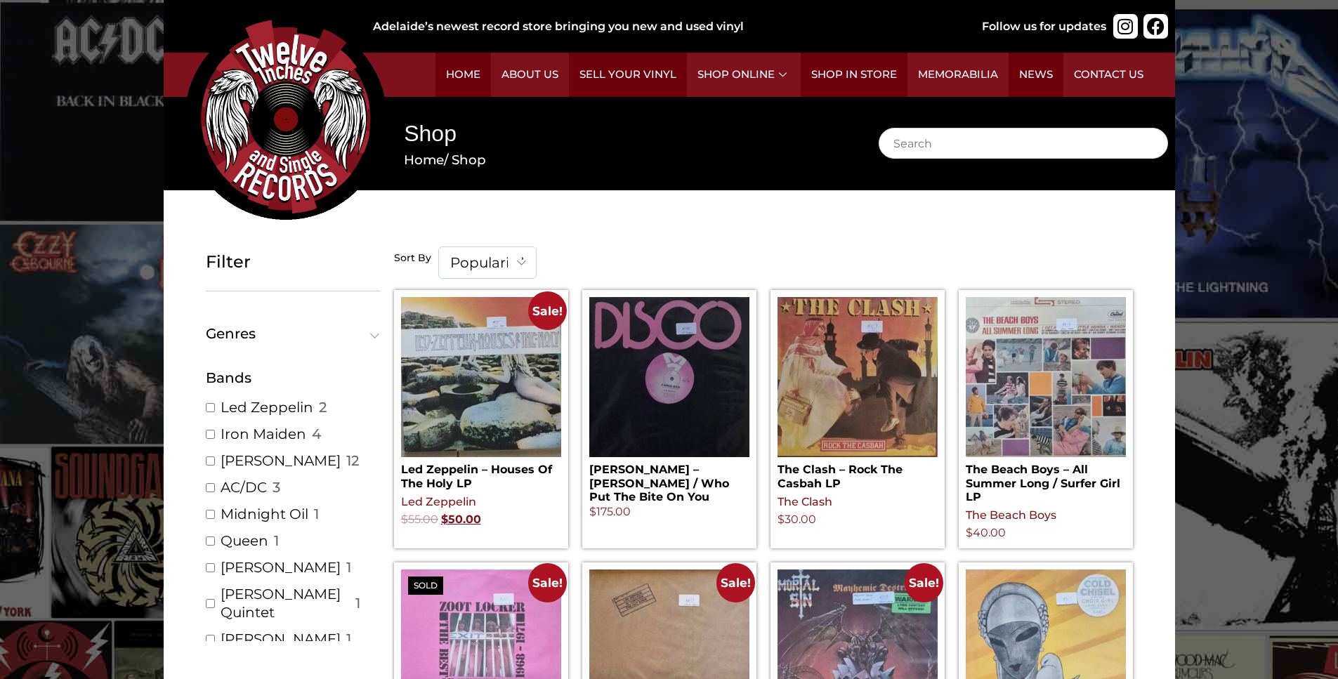
click at [508, 261] on span at bounding box center [522, 261] width 28 height 29
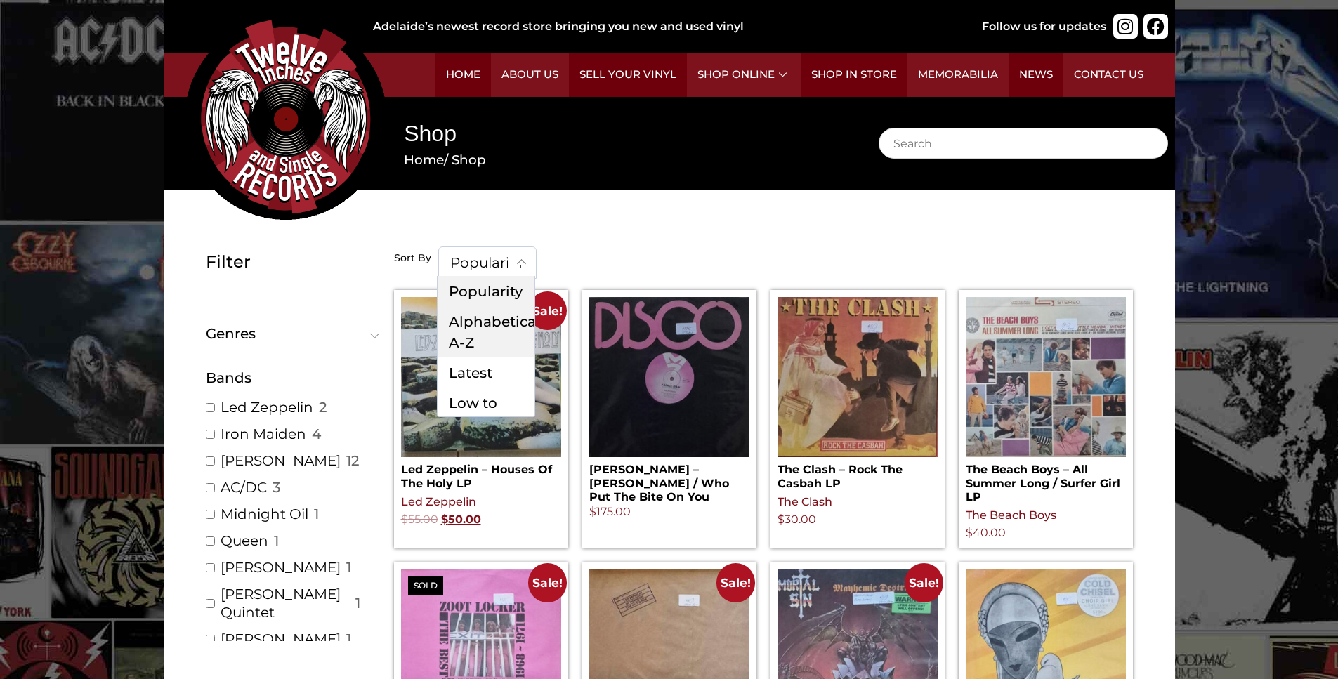
select select "title"
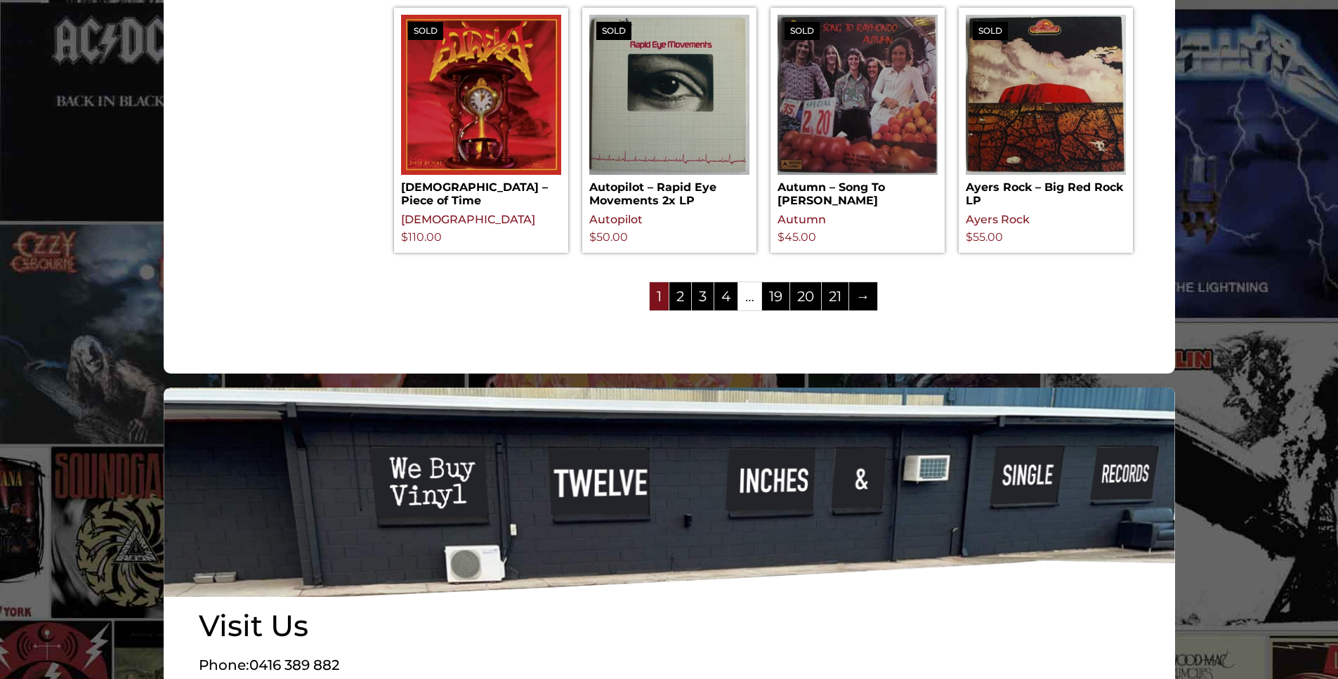
scroll to position [1721, 0]
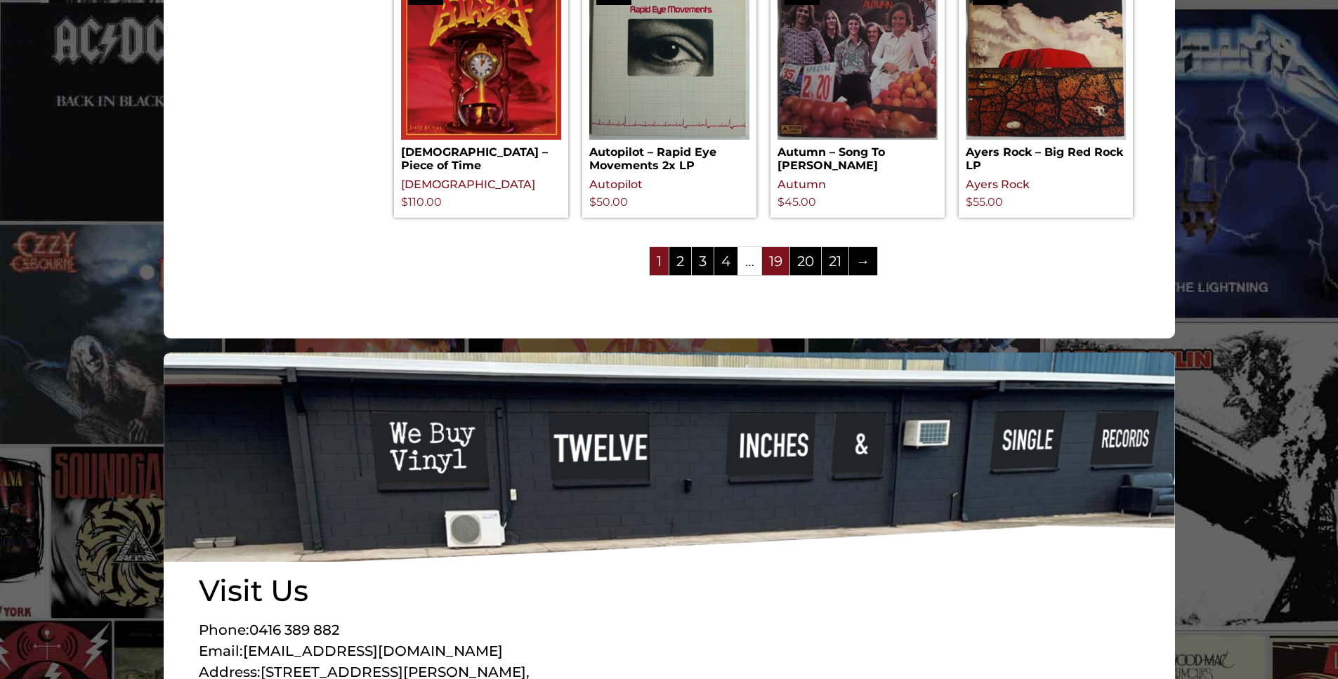
click at [781, 247] on link "19" at bounding box center [775, 261] width 27 height 28
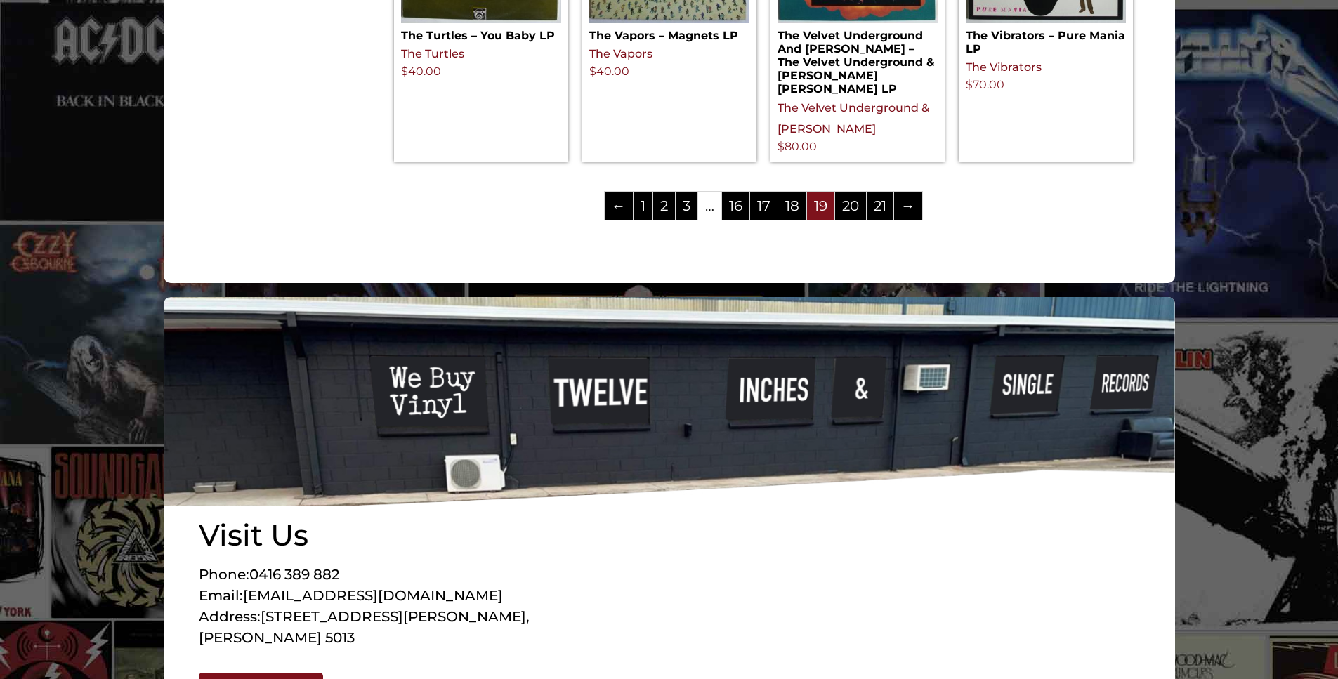
scroll to position [1932, 0]
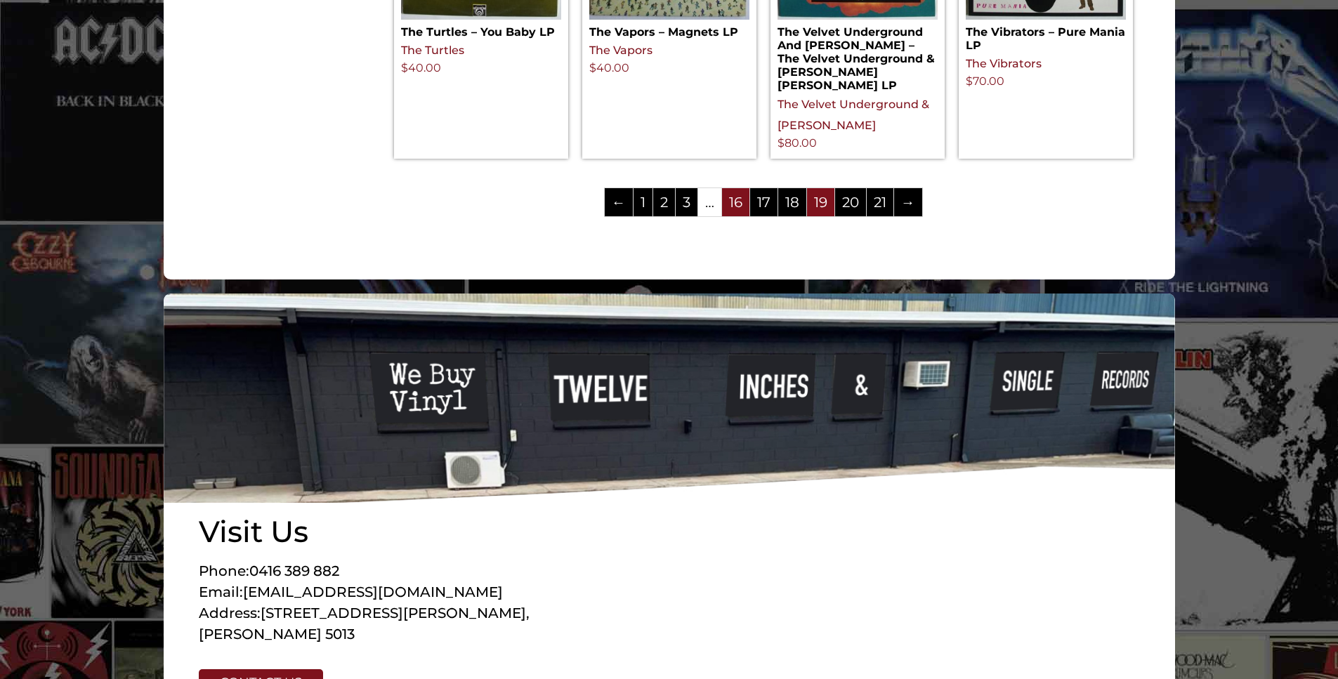
click at [737, 188] on link "16" at bounding box center [735, 202] width 27 height 28
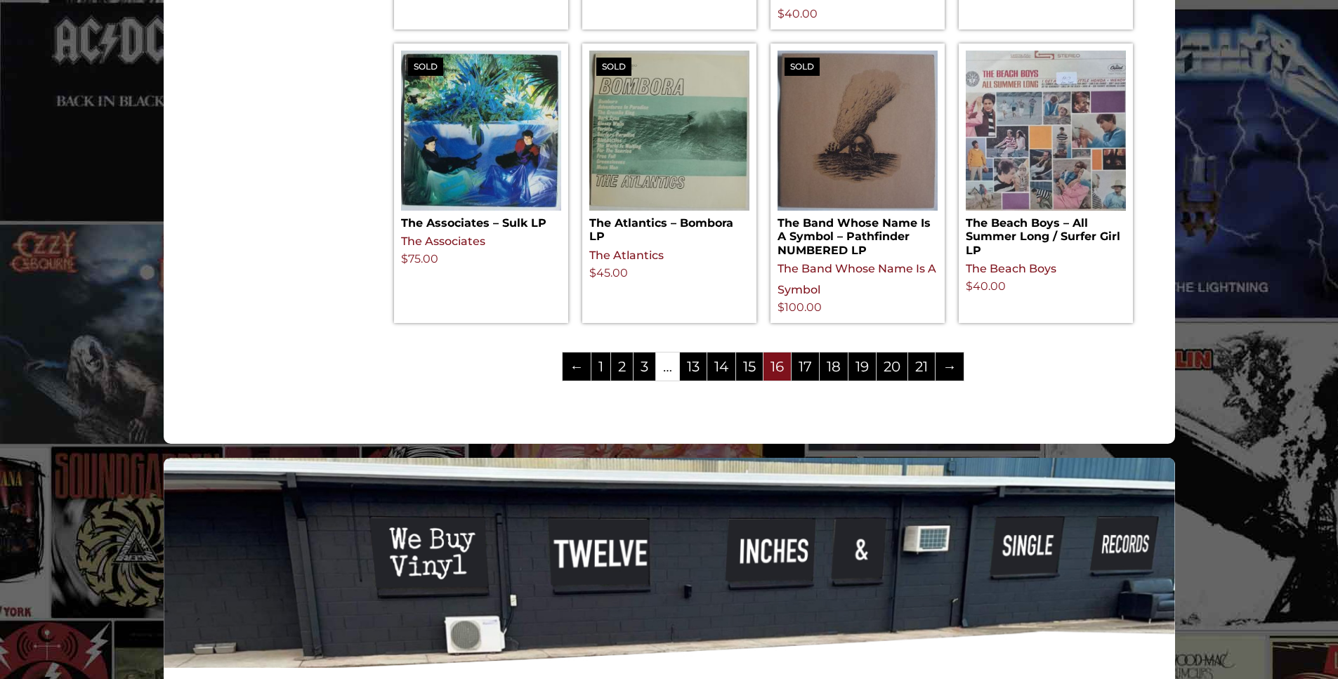
scroll to position [1721, 0]
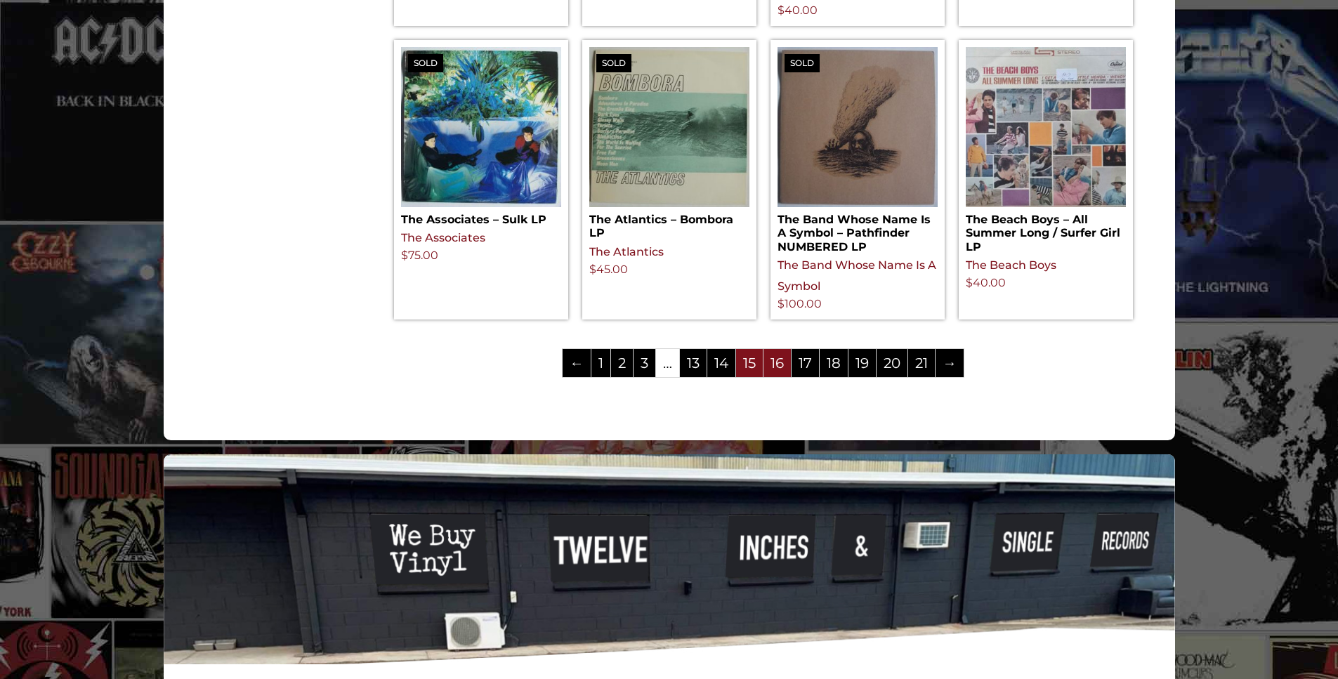
click at [747, 349] on link "15" at bounding box center [749, 363] width 27 height 28
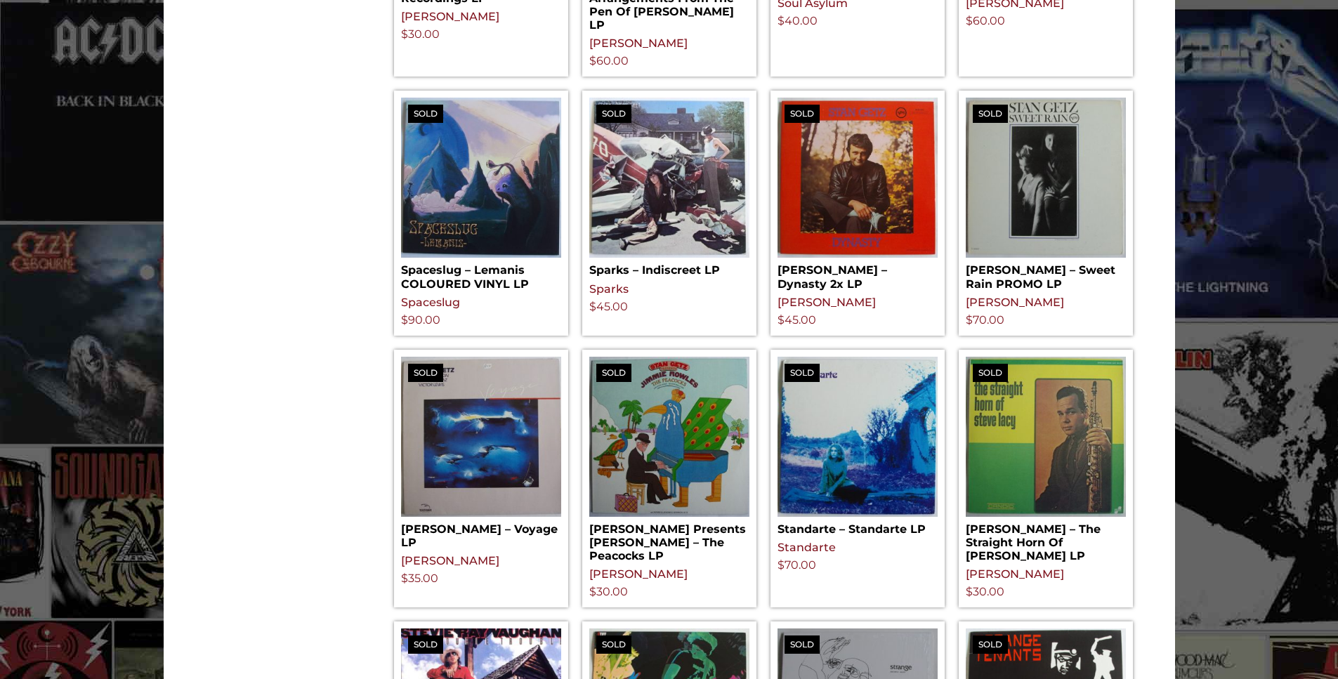
scroll to position [1054, 0]
